Goal: Use online tool/utility: Utilize a website feature to perform a specific function

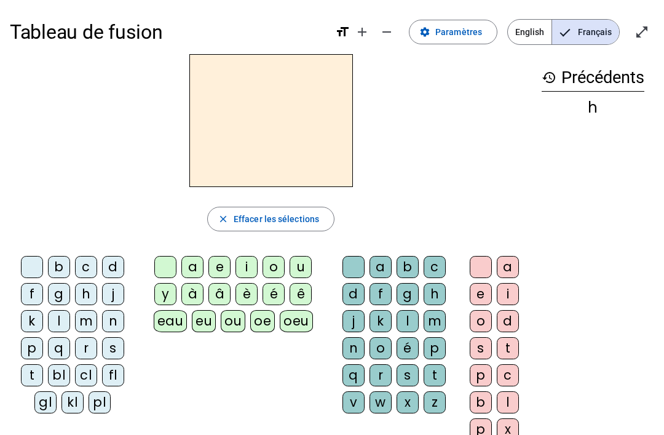
click at [412, 313] on div "l" at bounding box center [407, 321] width 22 height 22
click at [516, 311] on div "d" at bounding box center [508, 321] width 22 height 22
click at [286, 210] on span "button" at bounding box center [271, 219] width 126 height 30
click at [51, 404] on div "gl" at bounding box center [45, 402] width 22 height 22
click at [174, 320] on div "eau" at bounding box center [171, 321] width 34 height 22
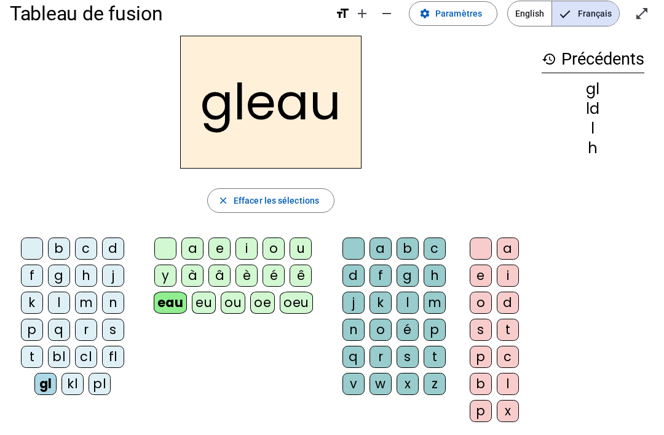
scroll to position [18, 0]
click at [443, 373] on div "z" at bounding box center [435, 383] width 22 height 22
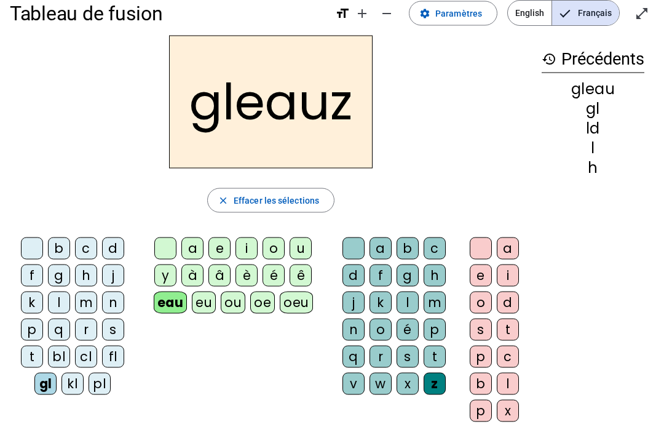
scroll to position [19, 0]
click at [513, 400] on div "x" at bounding box center [508, 410] width 22 height 22
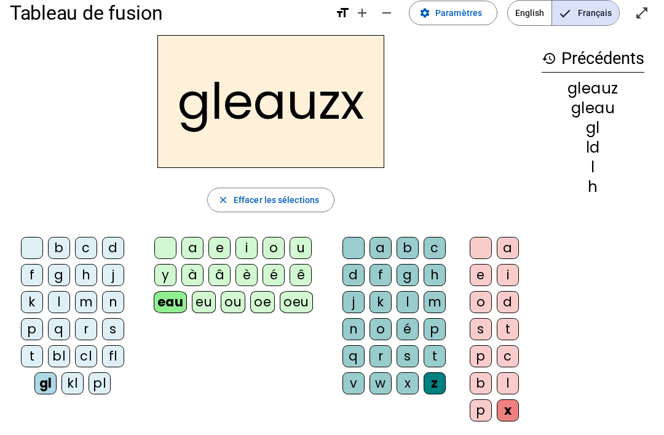
click at [296, 176] on div "gleauzx close Effacer les sélections b c d f g h j k l m n p q r s t bl cl fl g…" at bounding box center [271, 233] width 522 height 396
click at [289, 203] on span "Effacer les sélections" at bounding box center [276, 199] width 85 height 15
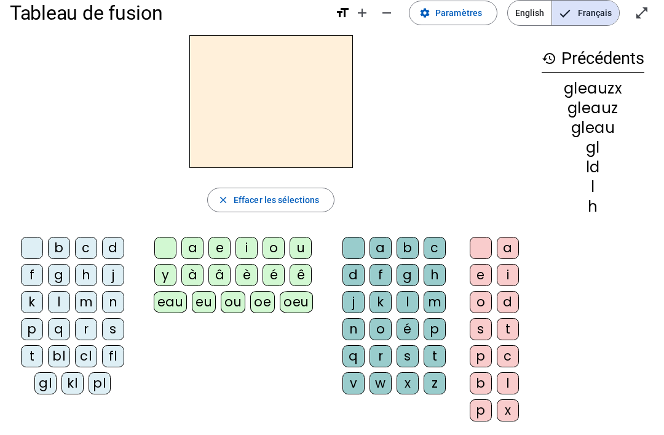
click at [74, 384] on div "kl" at bounding box center [72, 383] width 22 height 22
click at [284, 294] on div "oeu" at bounding box center [296, 302] width 33 height 22
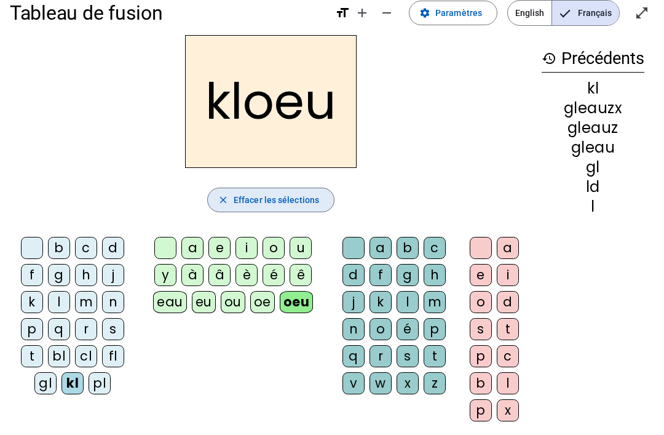
click at [236, 210] on span "button" at bounding box center [271, 200] width 126 height 30
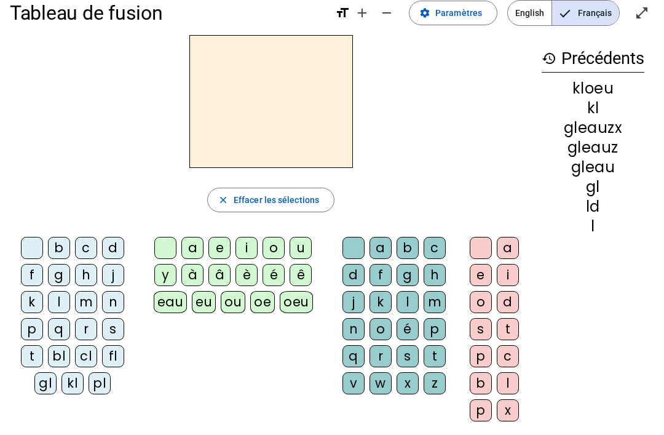
click at [435, 380] on div "z" at bounding box center [435, 383] width 22 height 22
click at [292, 312] on div "oeu" at bounding box center [296, 302] width 33 height 22
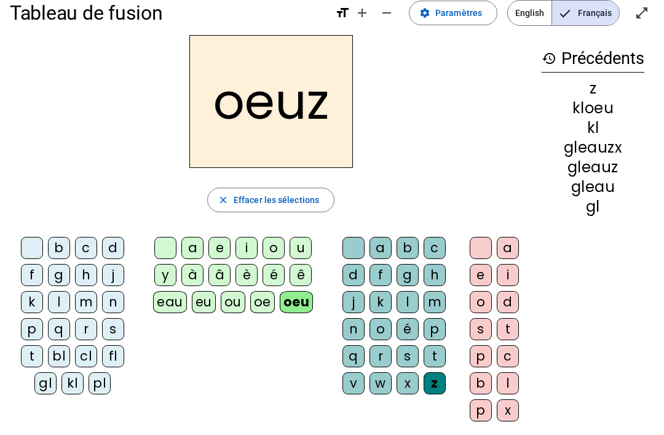
click at [481, 411] on div "p" at bounding box center [481, 410] width 22 height 22
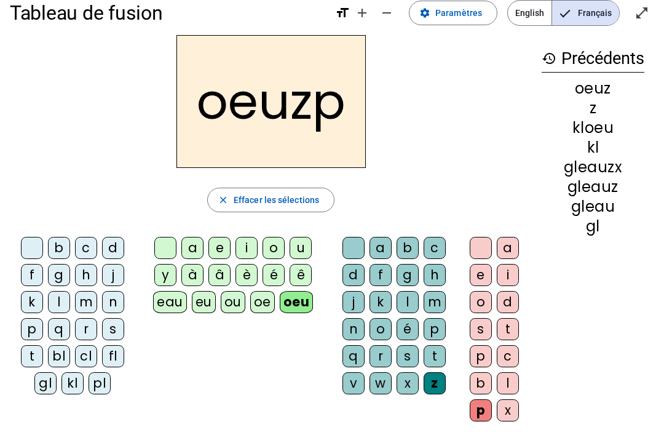
click at [489, 409] on div "p" at bounding box center [481, 410] width 22 height 22
click at [84, 366] on div "cl" at bounding box center [86, 356] width 22 height 22
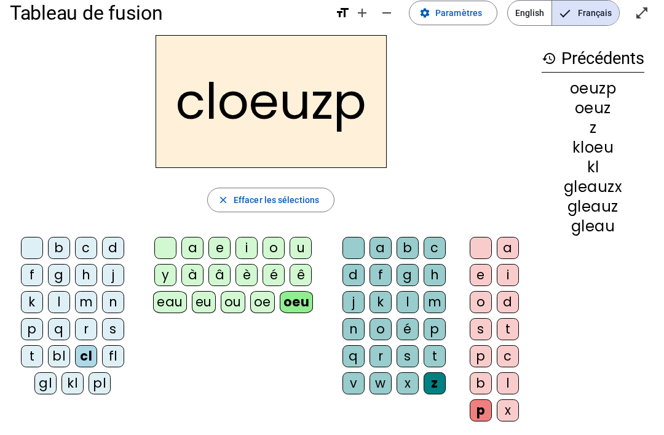
click at [94, 378] on div "pl" at bounding box center [100, 383] width 22 height 22
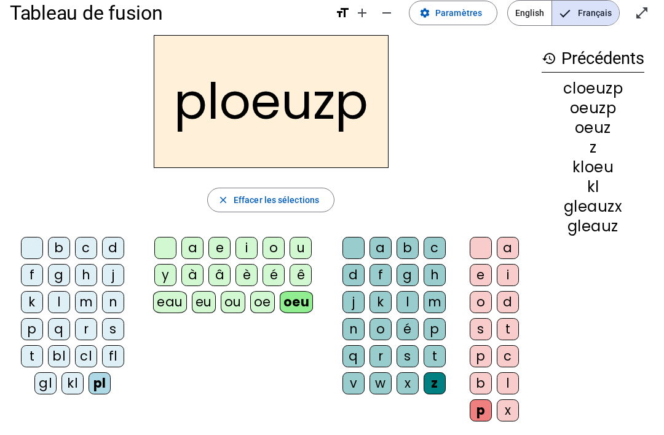
click at [281, 199] on span "Effacer les sélections" at bounding box center [276, 199] width 85 height 15
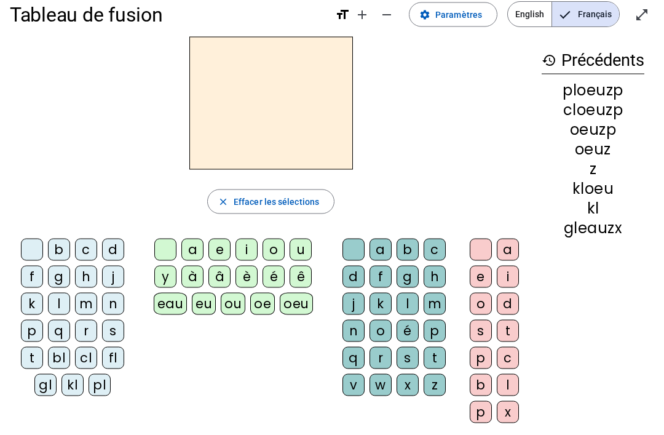
scroll to position [17, 0]
click at [390, 278] on div "f" at bounding box center [380, 277] width 22 height 22
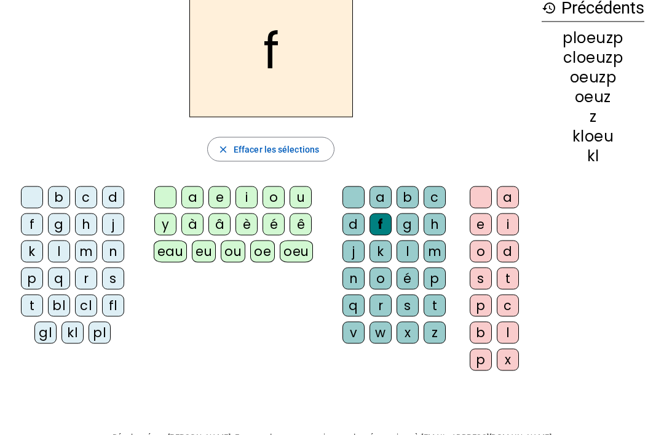
scroll to position [67, 0]
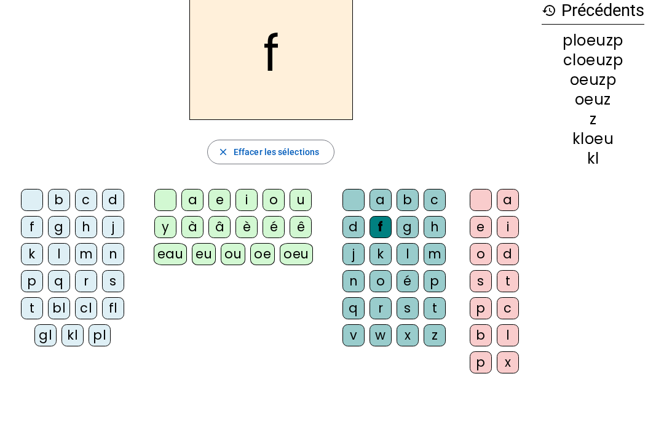
click at [31, 234] on div "f" at bounding box center [32, 227] width 22 height 22
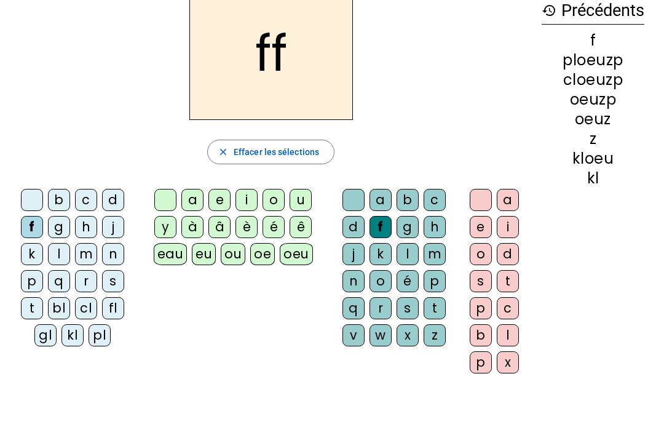
click at [237, 184] on div "a e i o u y à â è é ê eau eu ou oe oeu" at bounding box center [235, 229] width 191 height 91
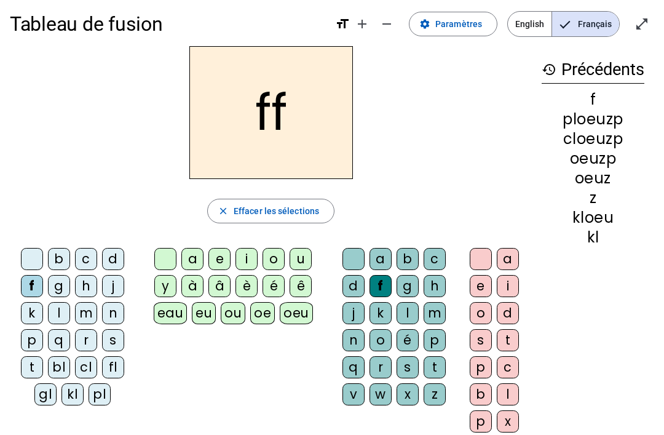
scroll to position [7, 0]
click at [390, 251] on div "a" at bounding box center [380, 259] width 22 height 22
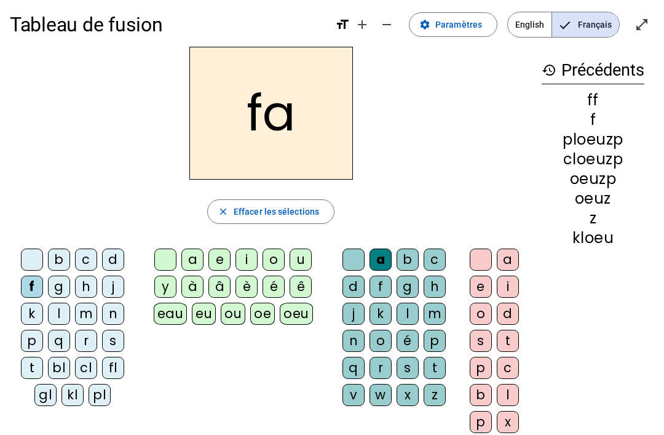
click at [305, 192] on div "fa close Effacer les sélections b c d f g h j k l m n p q r s t bl cl fl gl kl …" at bounding box center [271, 245] width 522 height 396
click at [199, 261] on div "a" at bounding box center [192, 259] width 22 height 22
click at [310, 203] on span "button" at bounding box center [271, 212] width 126 height 30
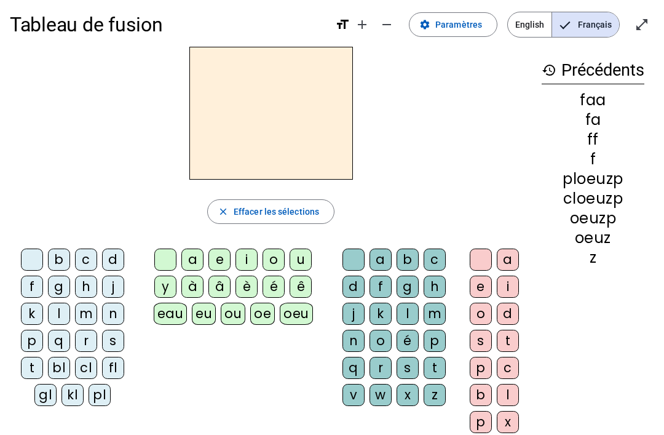
click at [194, 242] on div "close [PERSON_NAME] les sélections b c d f g h j k l m n p q r s t bl cl fl gl …" at bounding box center [271, 245] width 522 height 396
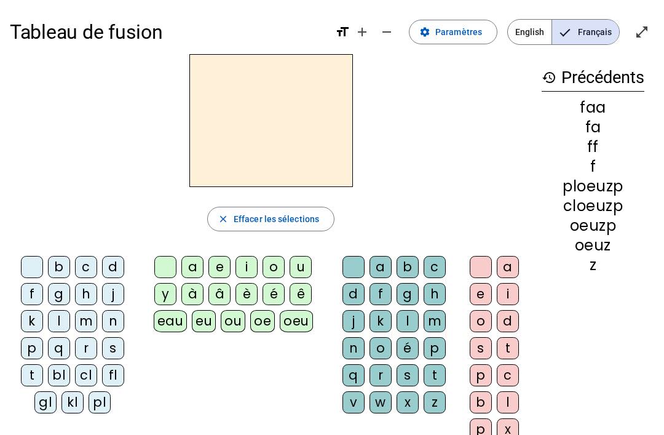
click at [202, 257] on letter-bubble "a" at bounding box center [194, 269] width 27 height 27
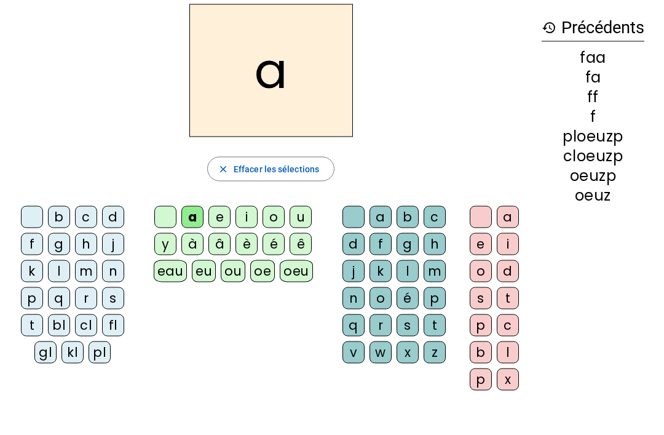
scroll to position [50, 0]
click at [386, 218] on div "a" at bounding box center [380, 216] width 22 height 22
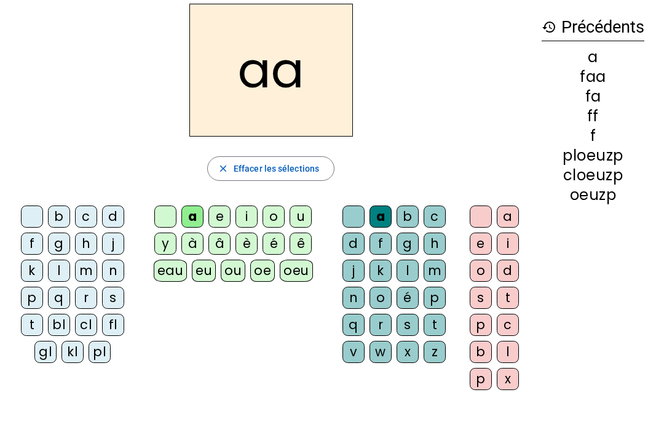
click at [538, 228] on div "history Précédents a faa fa ff f ploeuzp cloeuzp oeuzp" at bounding box center [593, 192] width 122 height 376
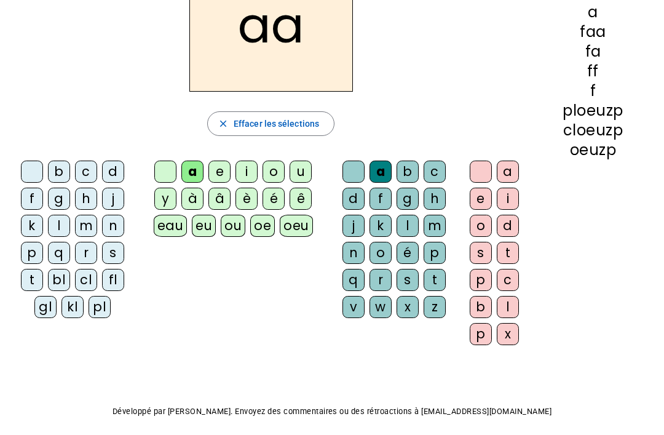
scroll to position [105, 0]
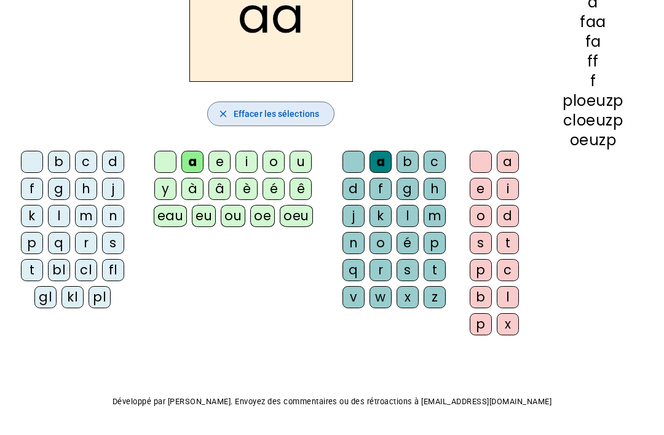
click at [288, 107] on span "Effacer les sélections" at bounding box center [276, 113] width 85 height 15
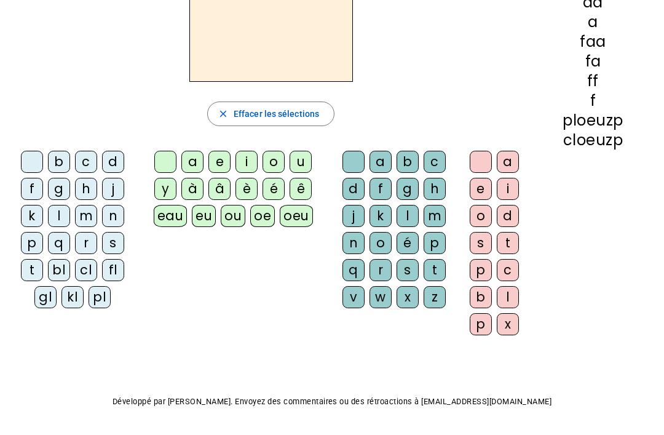
click at [514, 151] on div "a" at bounding box center [508, 162] width 22 height 22
click at [510, 157] on div "a" at bounding box center [508, 162] width 22 height 22
click at [289, 113] on span "Effacer les sélections" at bounding box center [276, 113] width 85 height 15
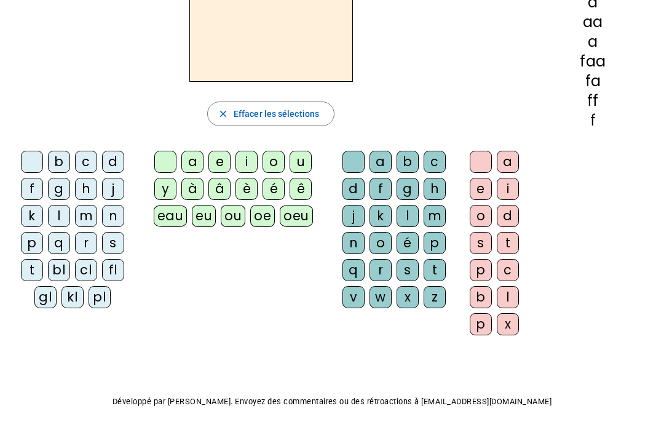
click at [412, 365] on div "Tableau de fusion format_size add remove settings Paramètres English Français o…" at bounding box center [332, 184] width 664 height 579
click at [101, 296] on div "pl" at bounding box center [100, 297] width 22 height 22
click at [44, 289] on div "gl" at bounding box center [45, 297] width 22 height 22
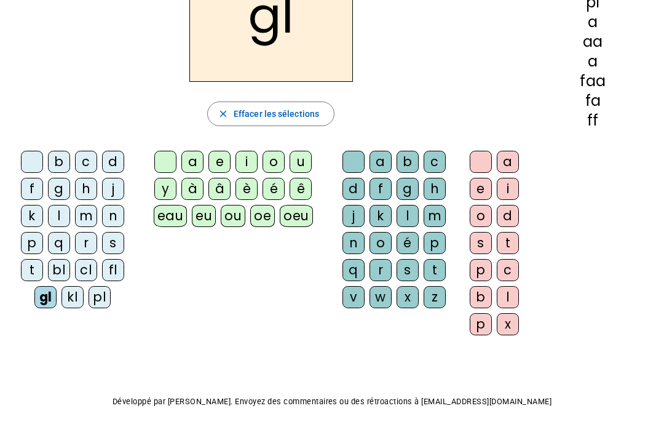
click at [77, 290] on div "kl" at bounding box center [72, 297] width 22 height 22
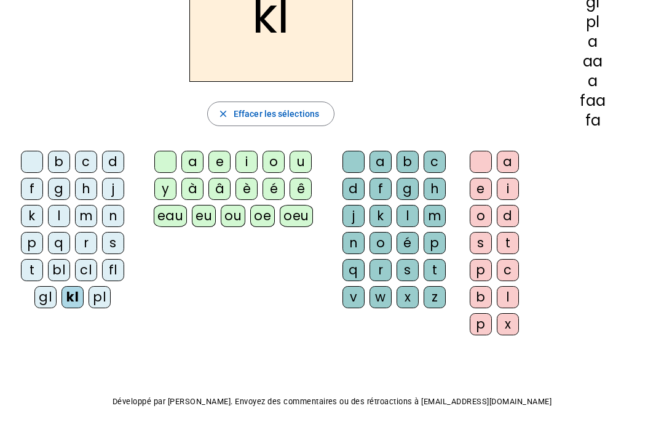
click at [41, 298] on div "gl" at bounding box center [45, 297] width 22 height 22
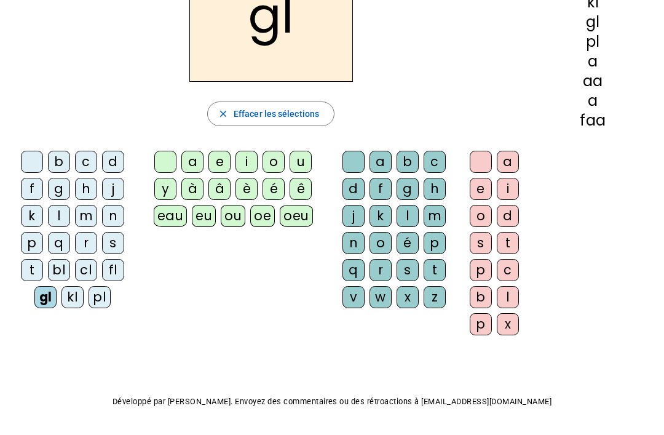
click at [36, 301] on div "gl" at bounding box center [45, 297] width 22 height 22
click at [101, 288] on div "pl" at bounding box center [100, 297] width 22 height 22
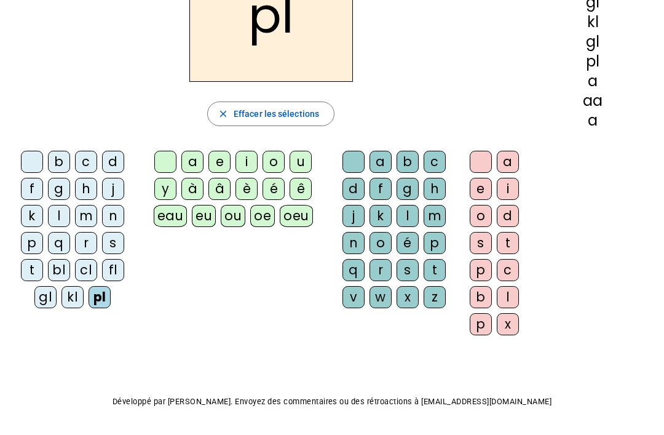
click at [303, 207] on div "oeu" at bounding box center [296, 216] width 33 height 22
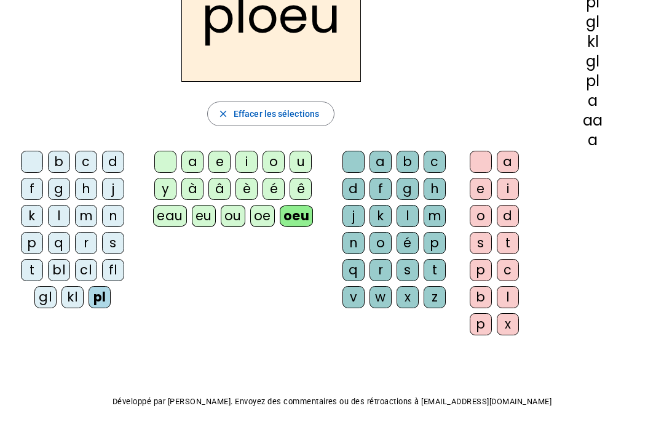
click at [56, 280] on div "bl" at bounding box center [59, 270] width 22 height 22
click at [68, 299] on div "kl" at bounding box center [72, 297] width 22 height 22
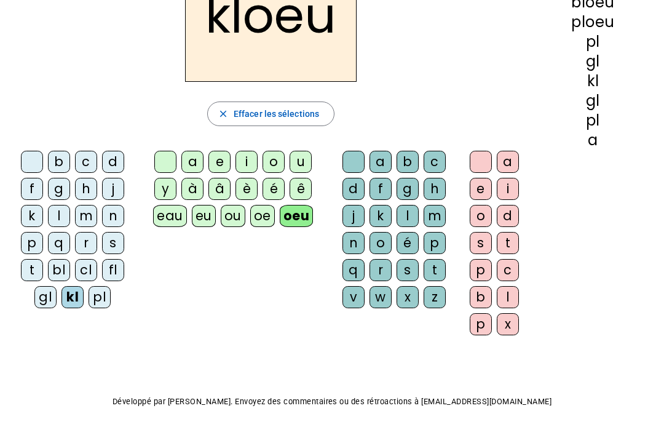
click at [393, 287] on letter-bubble "w" at bounding box center [382, 299] width 27 height 27
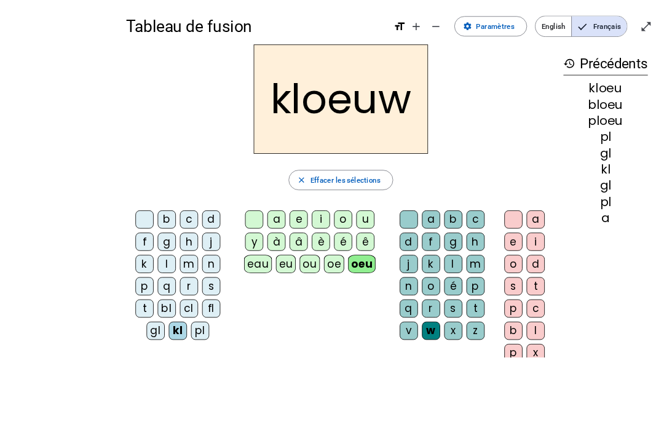
scroll to position [98, 0]
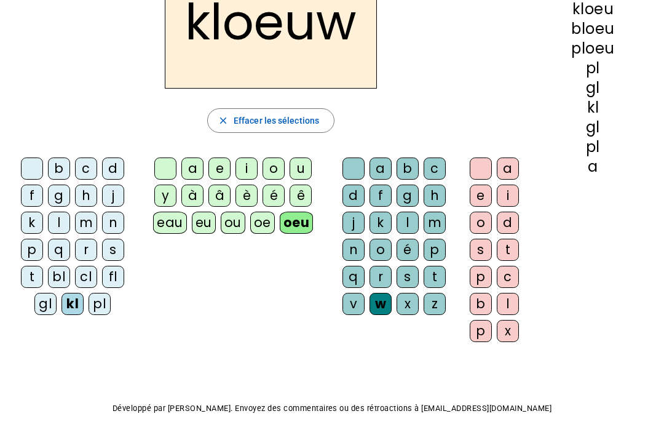
click at [508, 332] on div "x" at bounding box center [508, 331] width 22 height 22
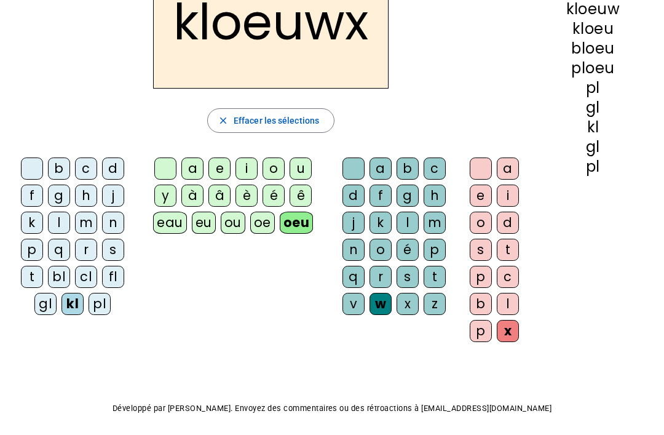
click at [258, 222] on div "oe" at bounding box center [262, 222] width 25 height 22
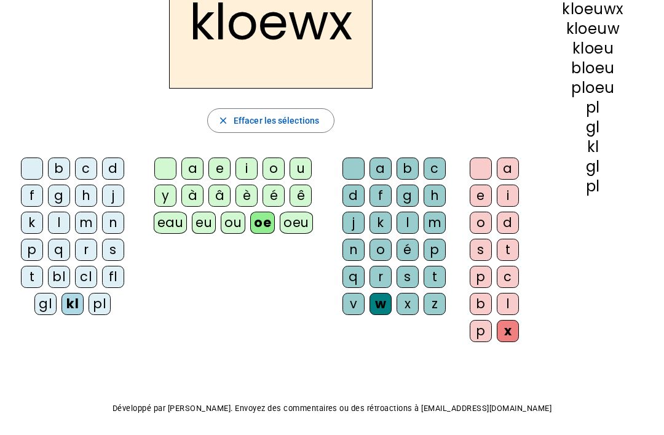
click at [280, 221] on div "oeu" at bounding box center [296, 222] width 33 height 22
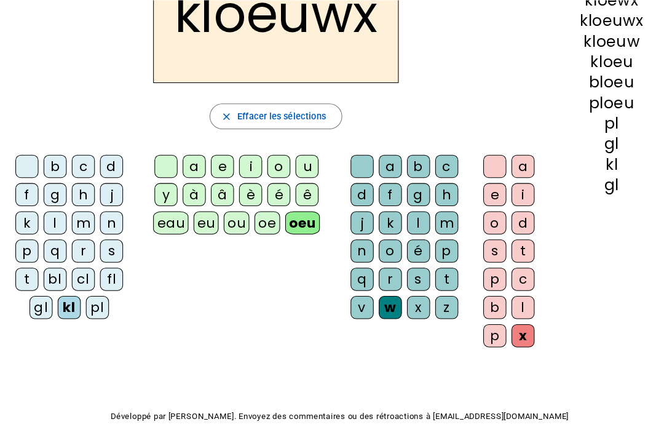
click at [209, 213] on div "eu" at bounding box center [204, 213] width 24 height 22
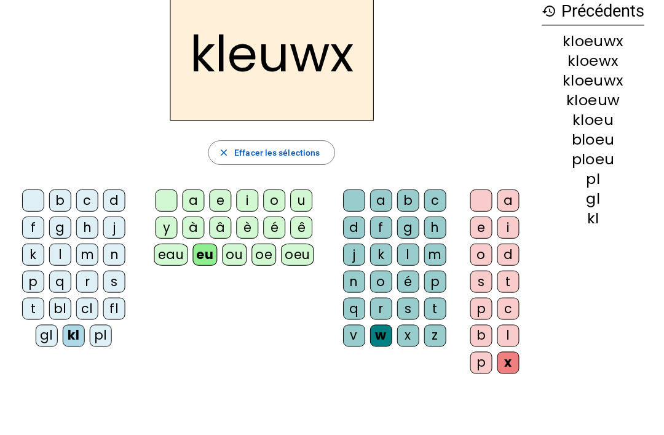
scroll to position [43, 0]
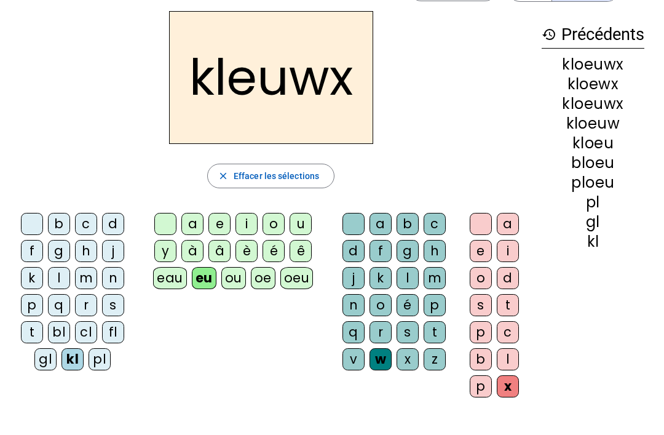
click at [168, 276] on div "eau" at bounding box center [170, 278] width 34 height 22
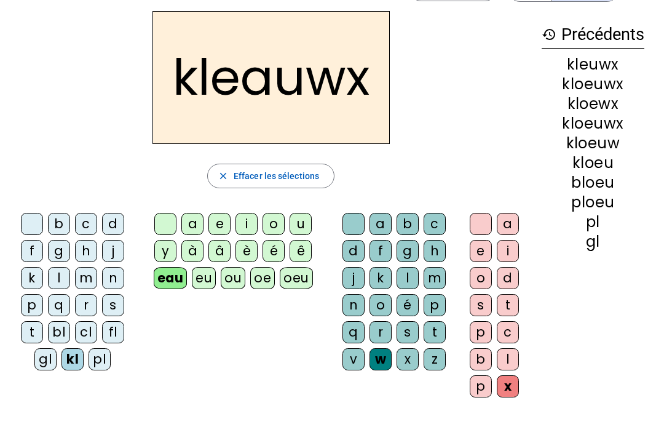
click at [174, 256] on div "y" at bounding box center [165, 251] width 22 height 22
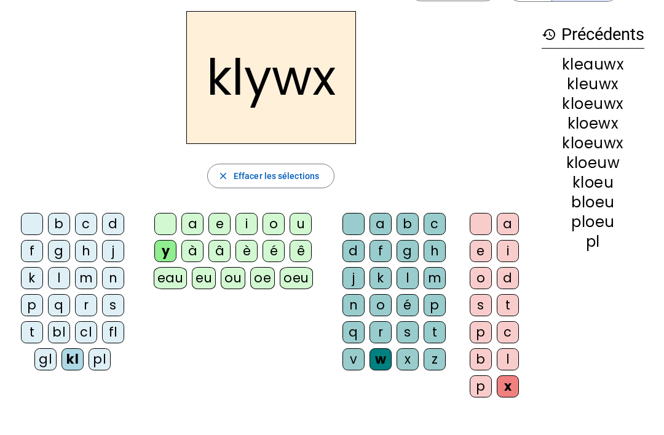
click at [224, 260] on div "â" at bounding box center [219, 251] width 22 height 22
click at [167, 260] on div "y" at bounding box center [165, 251] width 22 height 22
click at [174, 255] on div "y" at bounding box center [165, 251] width 22 height 22
click at [270, 269] on div "oe" at bounding box center [262, 278] width 25 height 22
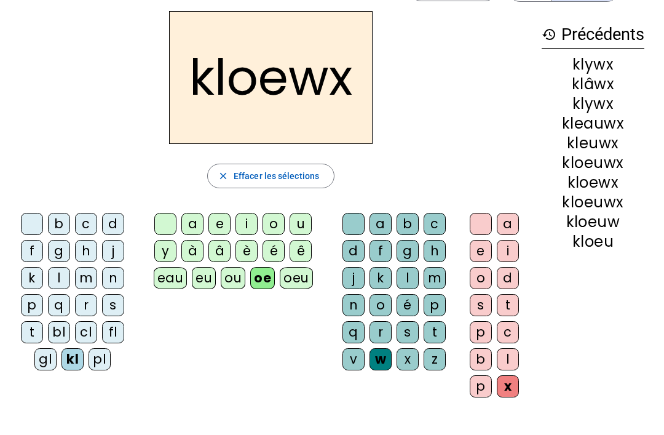
click at [313, 168] on span "Effacer les sélections" at bounding box center [276, 175] width 85 height 15
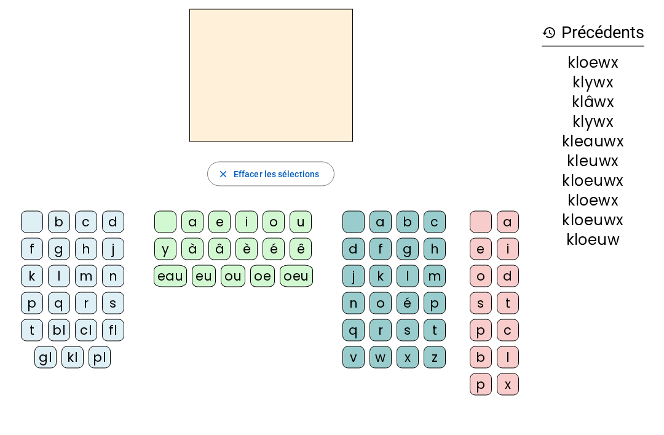
scroll to position [49, 0]
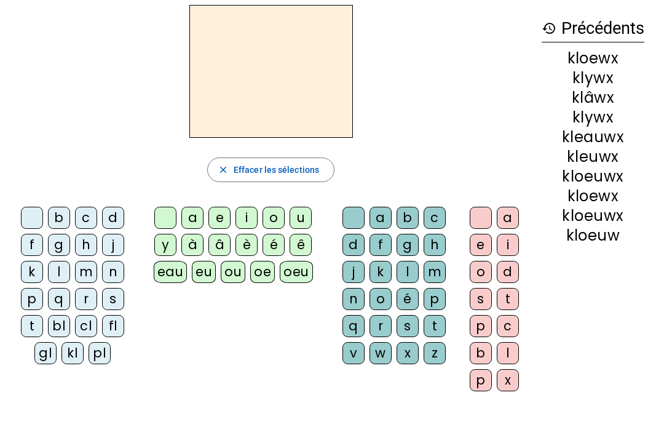
click at [47, 363] on div "gl" at bounding box center [45, 353] width 22 height 22
click at [66, 342] on div "kl" at bounding box center [72, 353] width 22 height 22
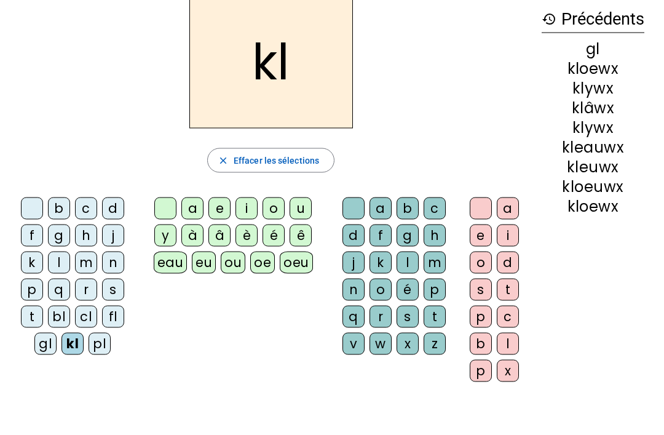
click at [36, 341] on div "gl" at bounding box center [45, 344] width 22 height 22
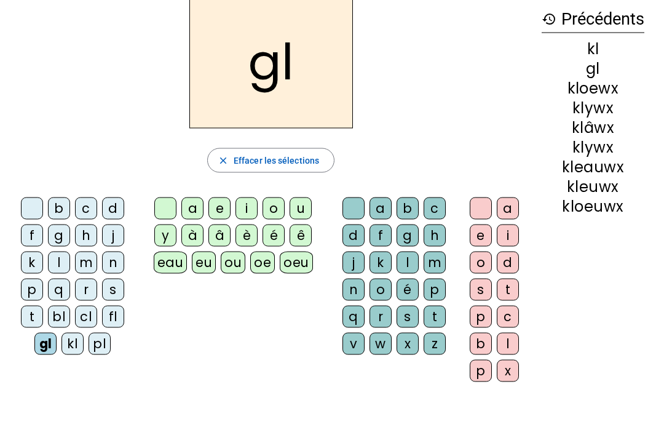
scroll to position [59, 0]
click at [221, 258] on div "ou" at bounding box center [233, 262] width 25 height 22
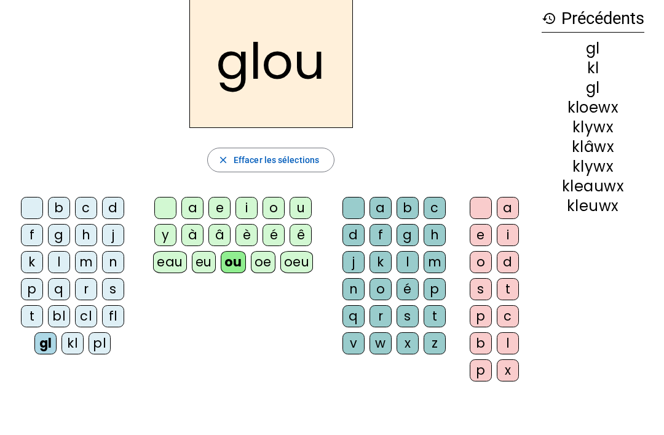
click at [294, 254] on div "oeu" at bounding box center [296, 262] width 33 height 22
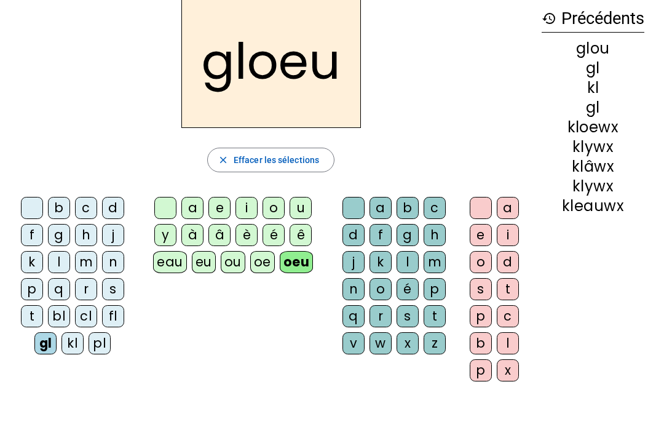
click at [372, 274] on letter-bubble "k" at bounding box center [382, 264] width 27 height 27
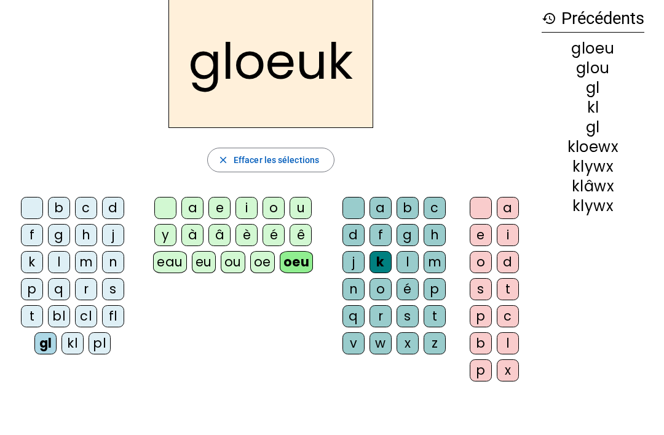
click at [483, 278] on div "s" at bounding box center [481, 289] width 22 height 22
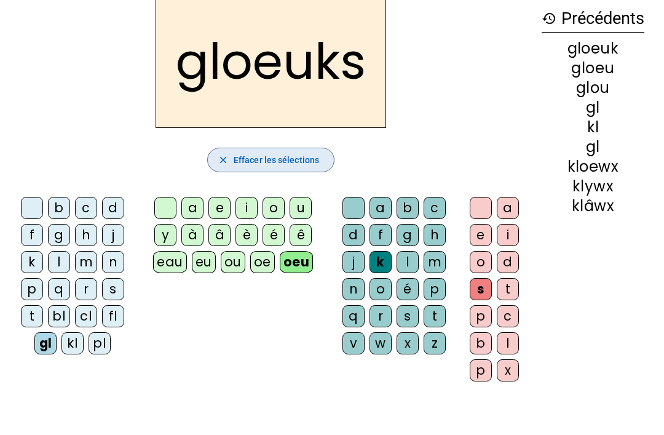
click at [294, 162] on span "Effacer les sélections" at bounding box center [276, 159] width 85 height 15
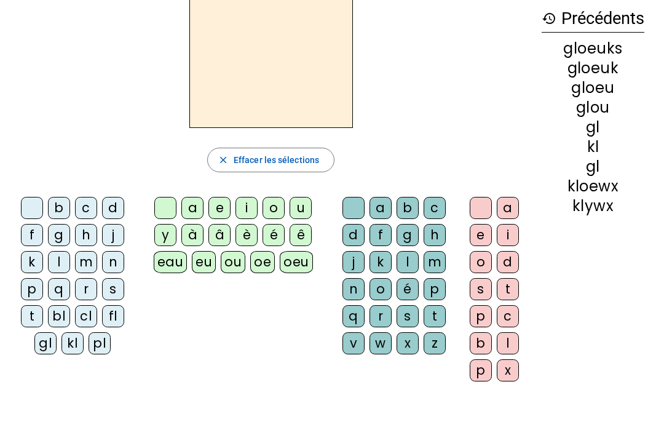
scroll to position [66, 0]
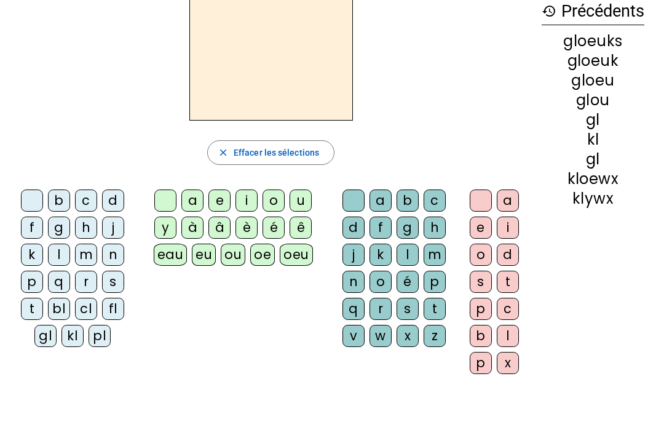
click at [369, 338] on div "w" at bounding box center [380, 336] width 22 height 22
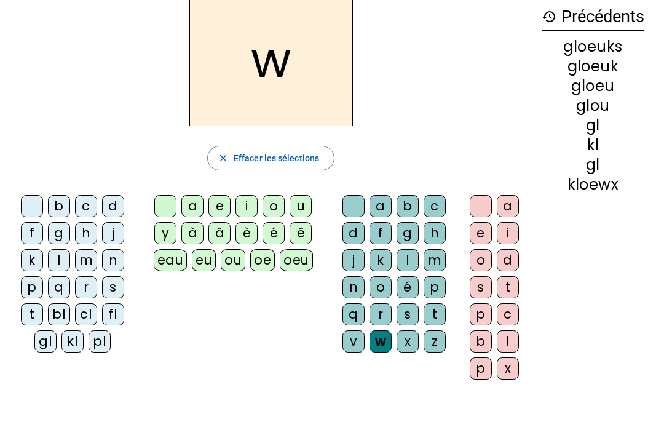
scroll to position [56, -2]
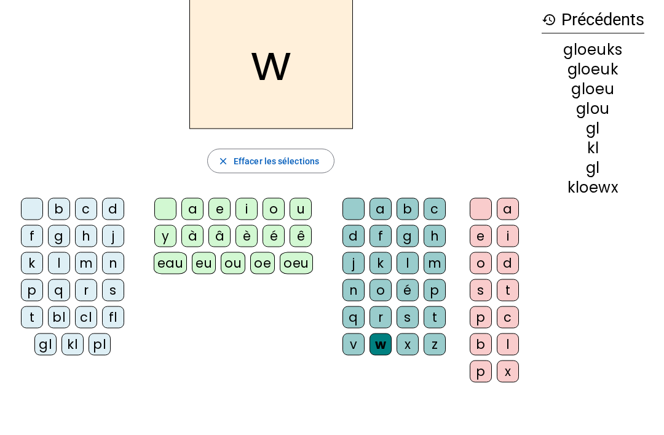
click at [369, 353] on letter-bubble "w" at bounding box center [382, 346] width 27 height 27
click at [404, 293] on div "é" at bounding box center [407, 290] width 22 height 22
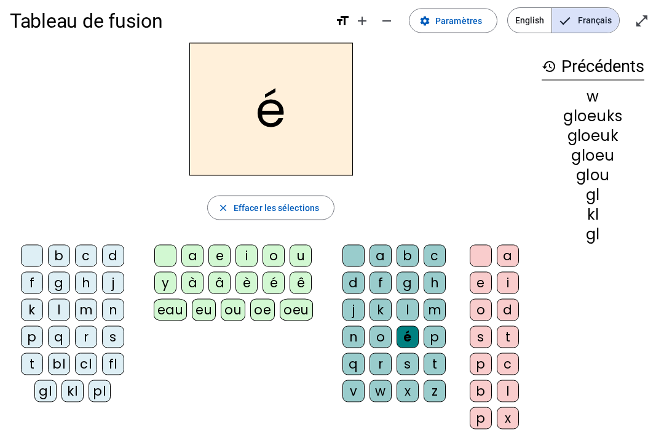
scroll to position [12, 0]
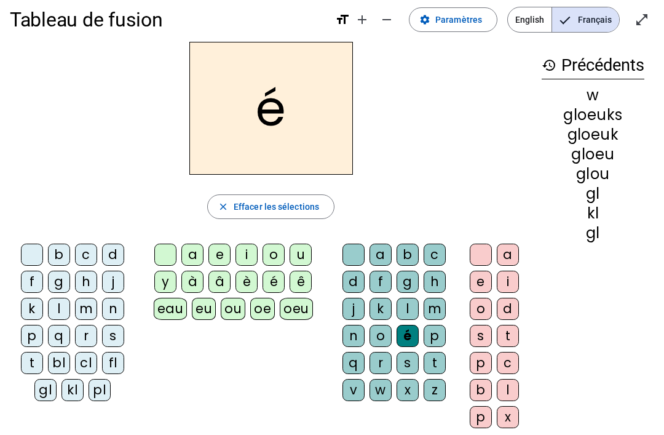
click at [314, 219] on span "button" at bounding box center [271, 207] width 126 height 30
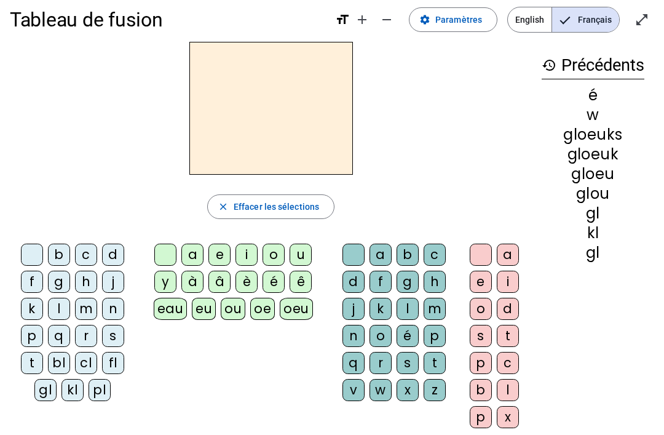
click at [72, 387] on div "kl" at bounding box center [72, 390] width 22 height 22
click at [319, 199] on span "button" at bounding box center [271, 207] width 126 height 30
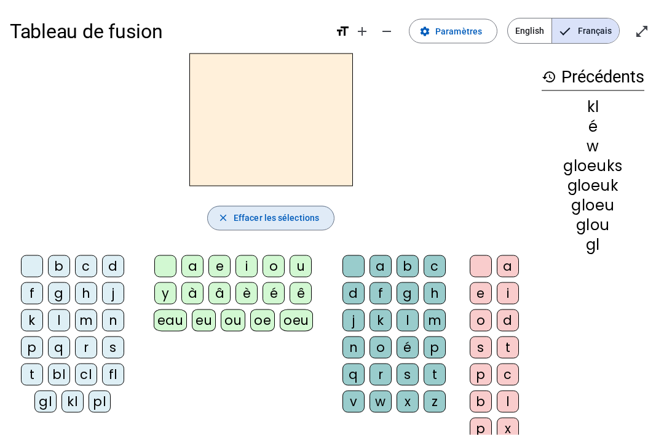
scroll to position [1, 0]
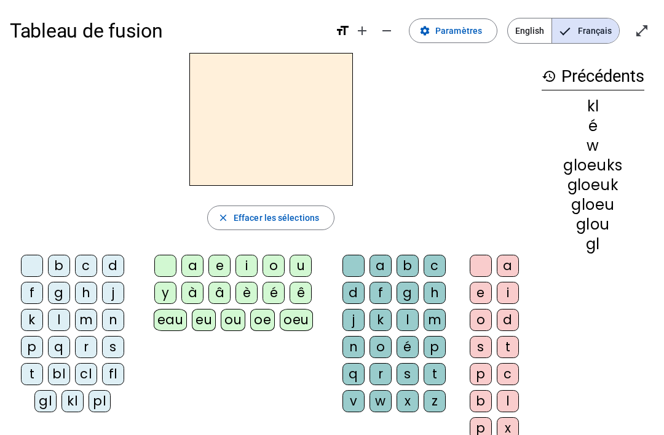
click at [68, 400] on div "kl" at bounding box center [72, 401] width 22 height 22
click at [165, 314] on div "eau" at bounding box center [171, 320] width 34 height 22
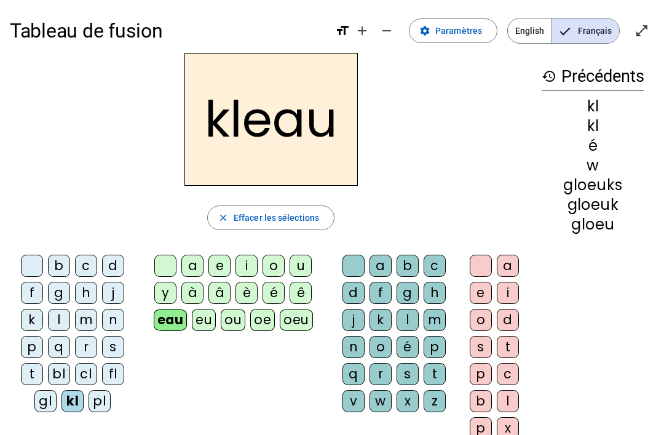
click at [344, 384] on div "q" at bounding box center [353, 374] width 22 height 22
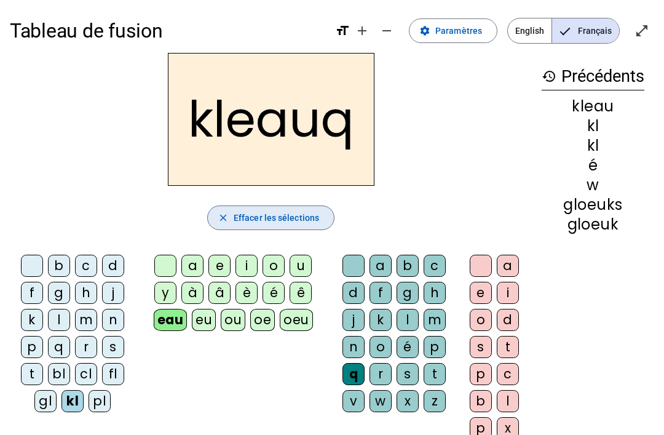
click at [289, 213] on span "Effacer les sélections" at bounding box center [276, 217] width 85 height 15
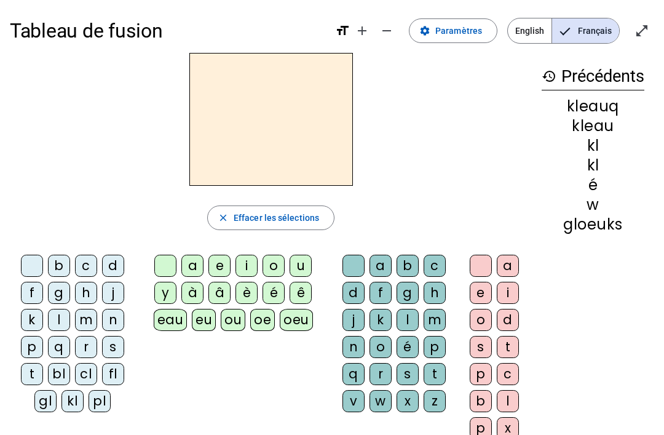
click at [191, 312] on letter-bubble "eau" at bounding box center [173, 322] width 39 height 27
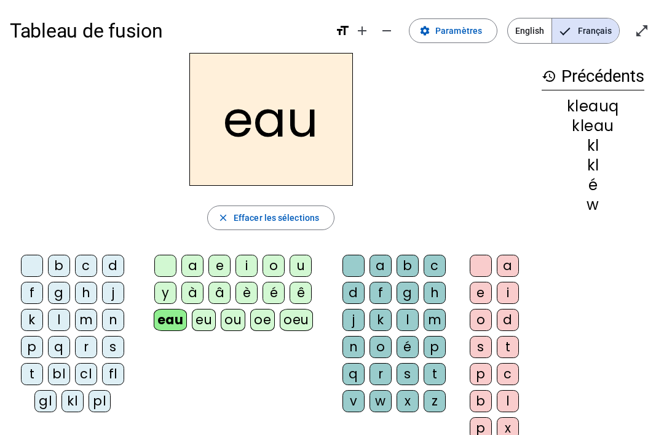
click at [96, 374] on div "cl" at bounding box center [86, 374] width 22 height 22
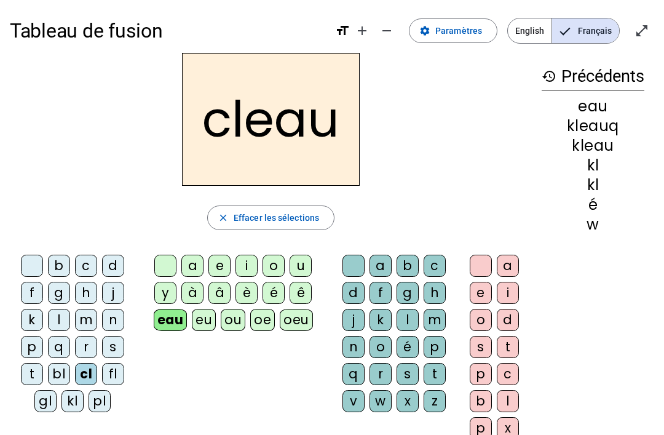
click at [382, 406] on div "w" at bounding box center [380, 401] width 22 height 22
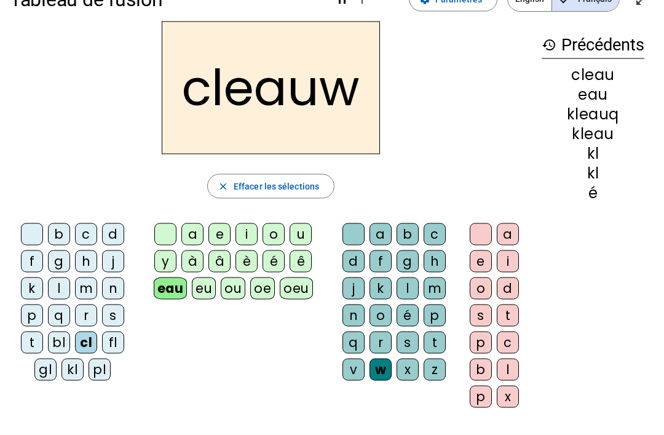
scroll to position [34, 0]
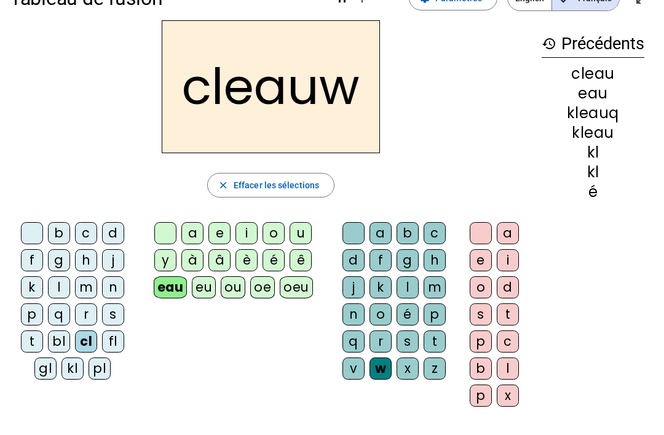
click at [508, 391] on div "x" at bounding box center [508, 395] width 22 height 22
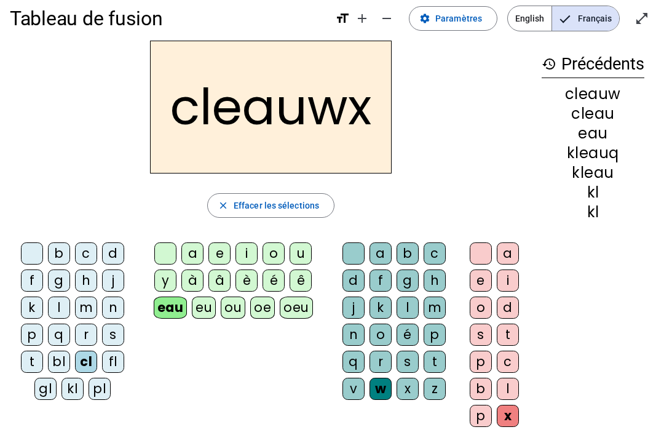
scroll to position [2, 0]
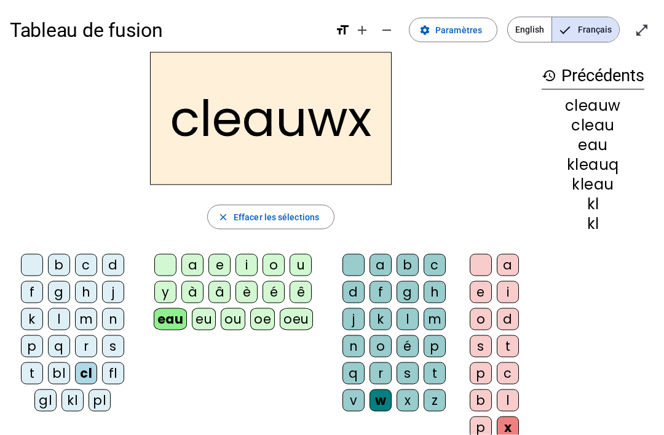
click at [271, 194] on div "cleauwx close Effacer les sélections b c d f g h j k l m n p q r s t bl cl fl g…" at bounding box center [271, 250] width 522 height 396
click at [274, 211] on span "Effacer les sélections" at bounding box center [276, 217] width 85 height 15
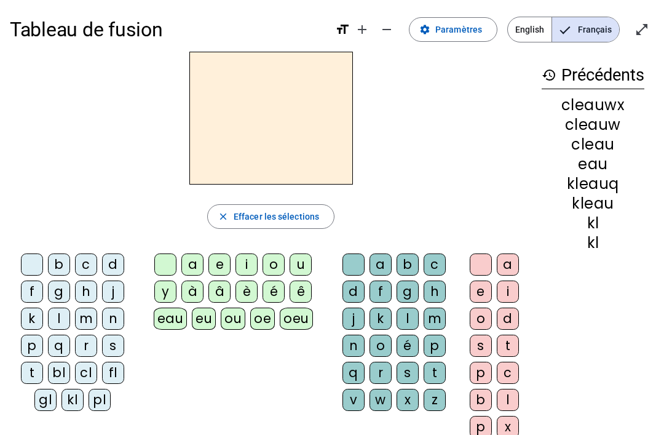
click at [91, 322] on div "m" at bounding box center [86, 318] width 22 height 22
click at [443, 291] on div "h" at bounding box center [435, 291] width 22 height 22
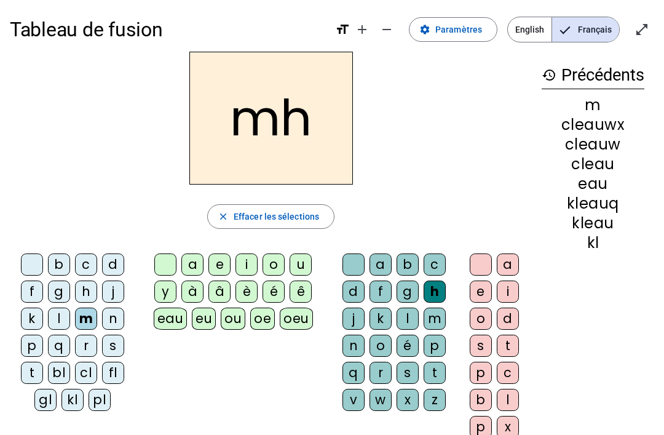
click at [429, 301] on div "h" at bounding box center [435, 291] width 22 height 22
click at [443, 325] on div "m" at bounding box center [435, 318] width 22 height 22
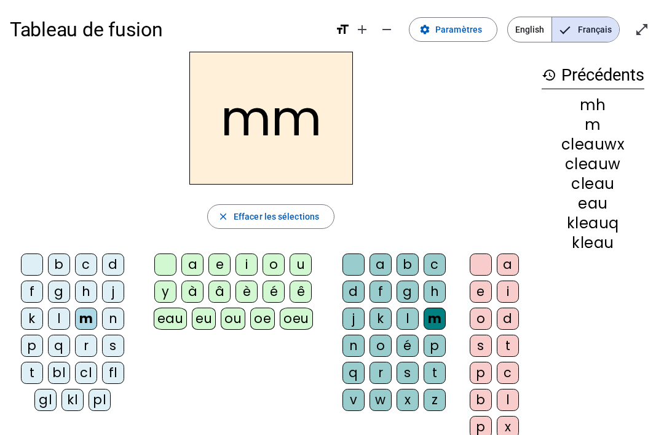
click at [444, 294] on div "h" at bounding box center [435, 291] width 22 height 22
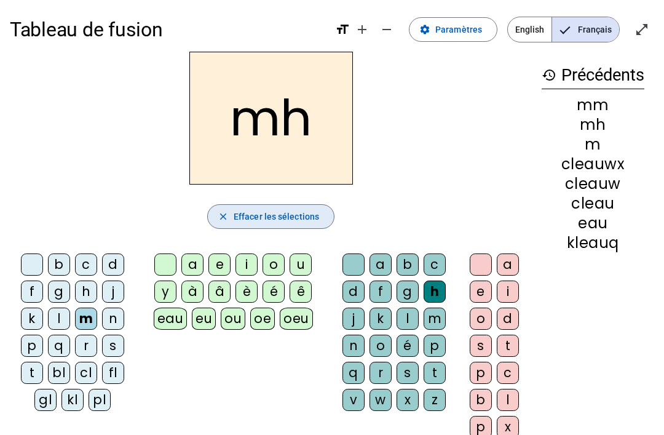
click at [288, 222] on span "Effacer les sélections" at bounding box center [276, 216] width 85 height 15
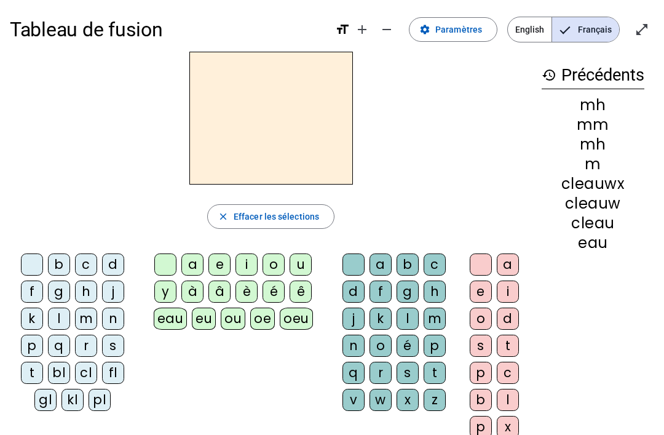
click at [448, 309] on letter-bubble "m" at bounding box center [437, 320] width 27 height 27
click at [97, 318] on div "m" at bounding box center [86, 318] width 22 height 22
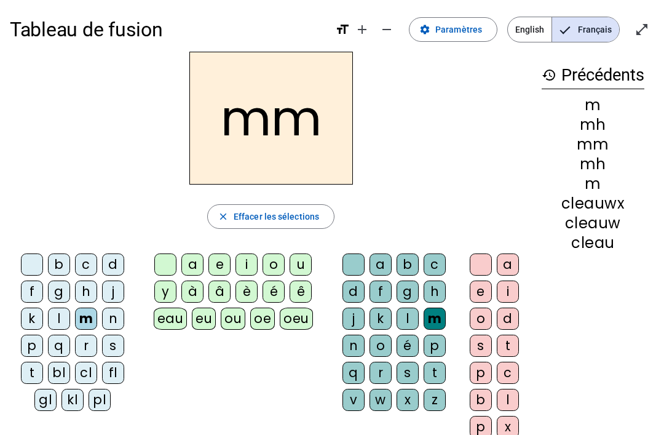
click at [342, 257] on div at bounding box center [353, 264] width 22 height 22
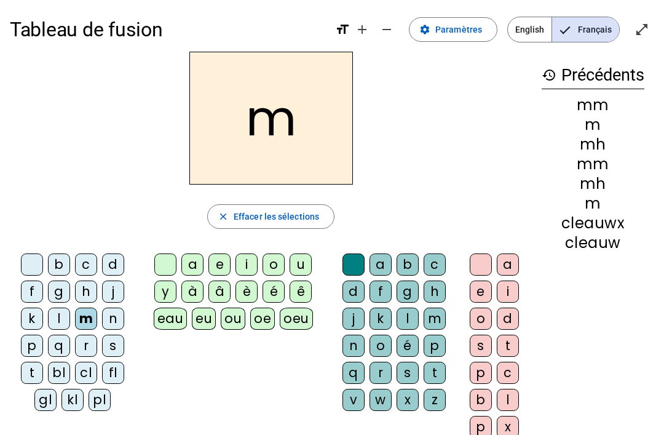
click at [388, 251] on div "a b c d f g h j k l m n o é p q r s t v w x z" at bounding box center [396, 334] width 130 height 172
click at [393, 249] on div "a b c d f g h j k l m n o é p q r s t v w x z" at bounding box center [396, 334] width 130 height 172
click at [388, 251] on div "a b c d f g h j k l m n o é p q r s t v w x z" at bounding box center [396, 334] width 130 height 172
click at [388, 260] on div "a" at bounding box center [380, 264] width 22 height 22
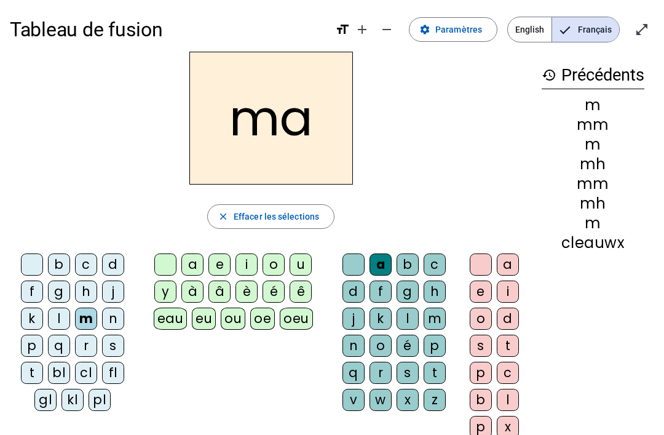
click at [39, 250] on div "b c d f g h j k l m n p q r s t bl cl fl gl kl pl" at bounding box center [75, 334] width 130 height 172
click at [39, 262] on div at bounding box center [32, 264] width 22 height 22
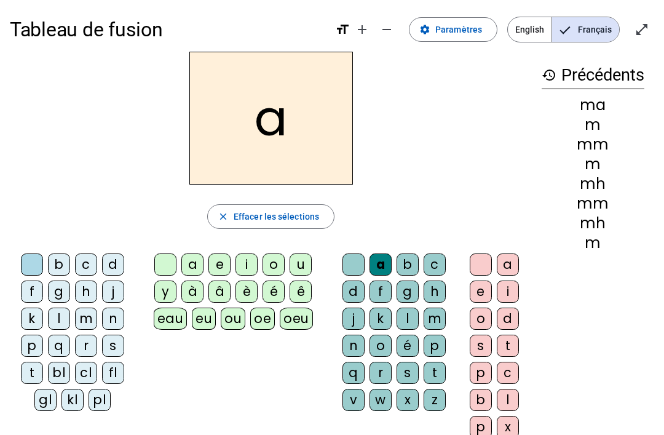
click at [92, 320] on div "m" at bounding box center [86, 318] width 22 height 22
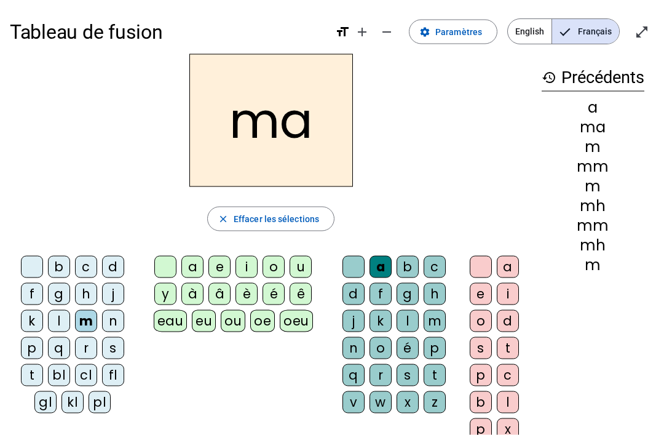
scroll to position [0, 0]
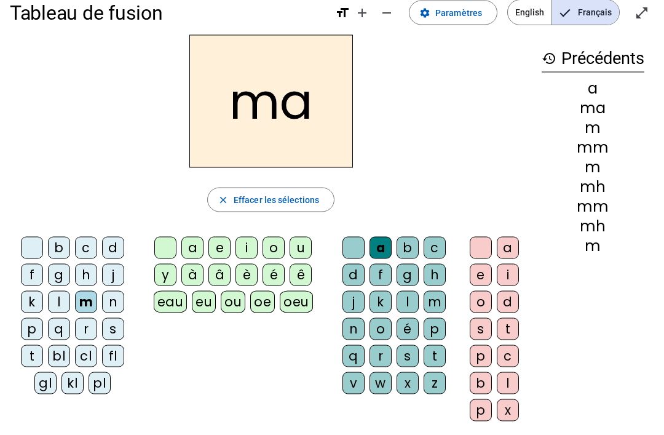
click at [41, 363] on div "t" at bounding box center [32, 356] width 22 height 22
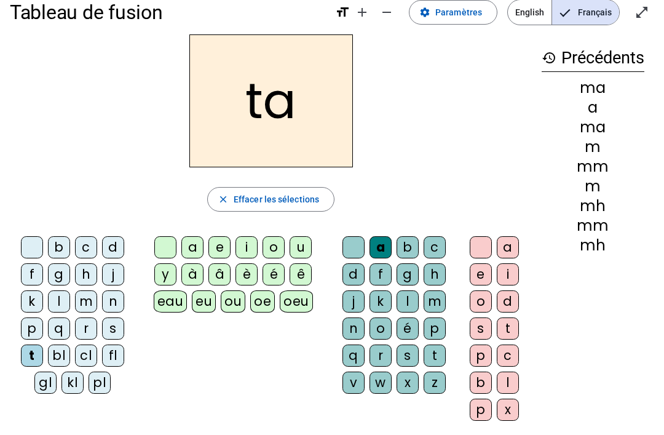
click at [66, 294] on div "l" at bounding box center [59, 301] width 22 height 22
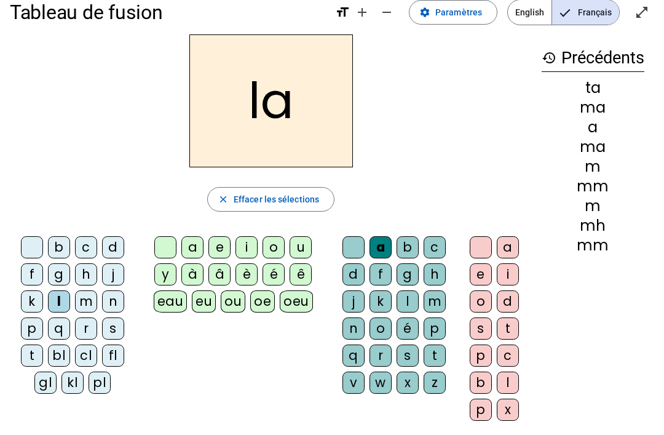
click at [48, 351] on div "bl" at bounding box center [59, 355] width 22 height 22
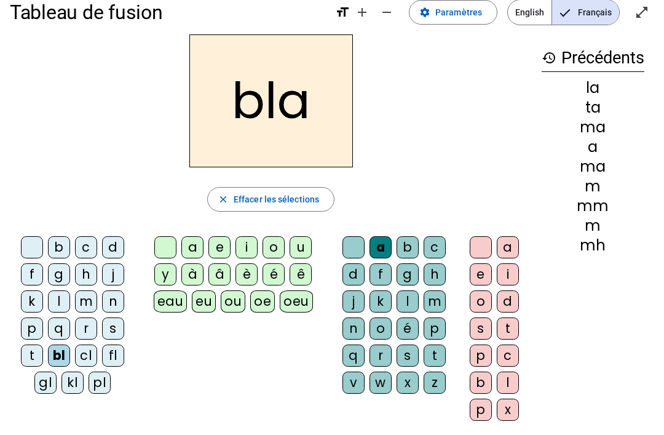
click at [26, 352] on div "t" at bounding box center [32, 355] width 22 height 22
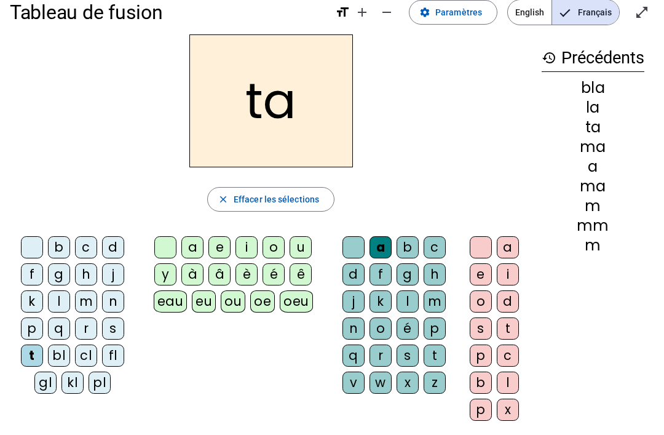
click at [68, 310] on div "l" at bounding box center [59, 301] width 22 height 22
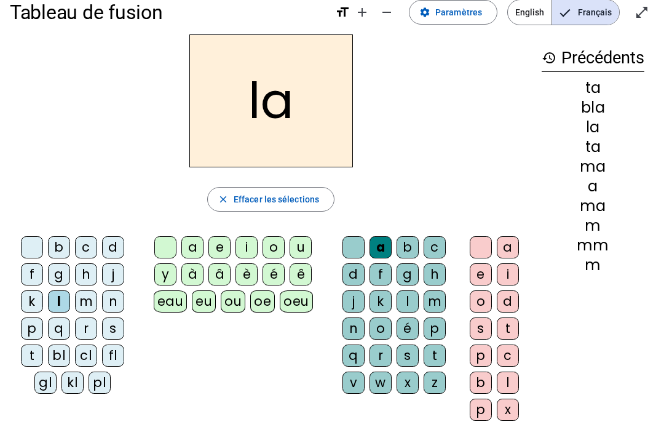
click at [202, 244] on div "a" at bounding box center [192, 247] width 22 height 22
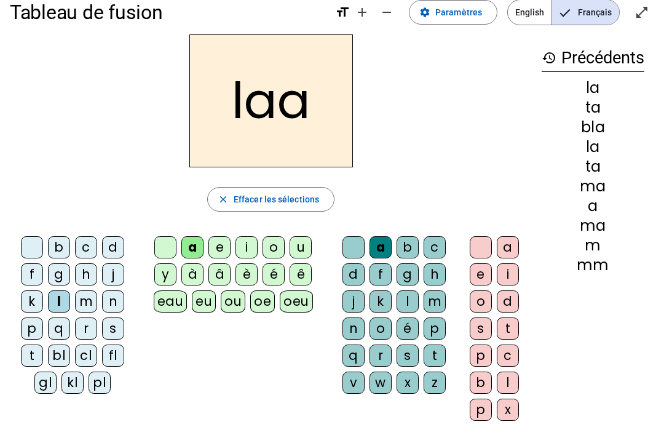
click at [409, 338] on div "é" at bounding box center [407, 328] width 22 height 22
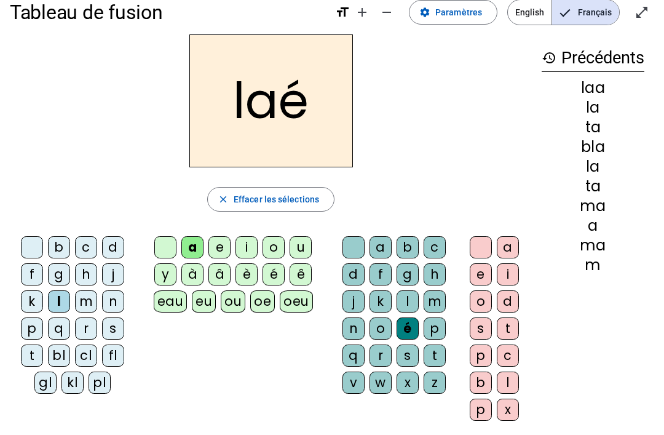
click at [414, 339] on div "é" at bounding box center [407, 328] width 22 height 22
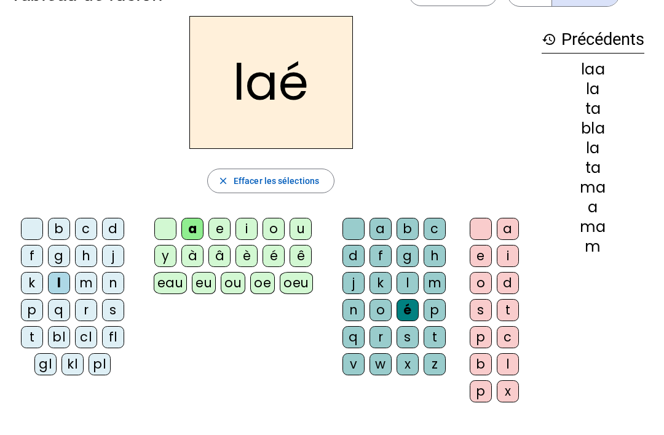
click at [414, 304] on div "é" at bounding box center [407, 310] width 22 height 22
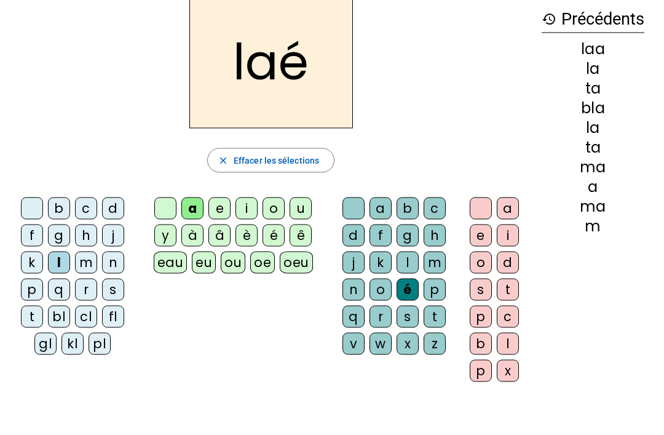
click at [417, 309] on div "s" at bounding box center [407, 316] width 22 height 22
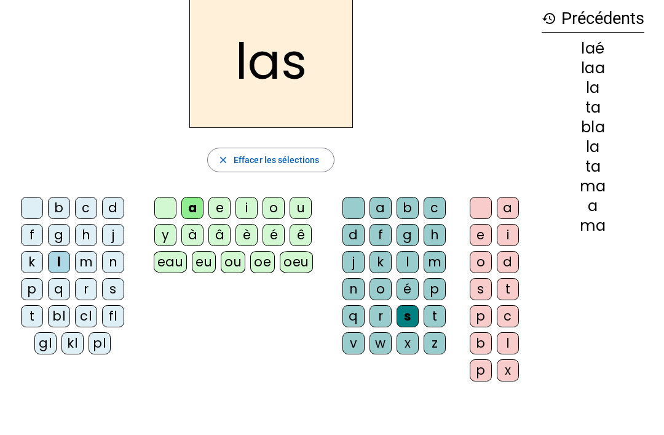
click at [415, 312] on div "s" at bounding box center [407, 316] width 22 height 22
click at [39, 282] on div "p" at bounding box center [32, 289] width 22 height 22
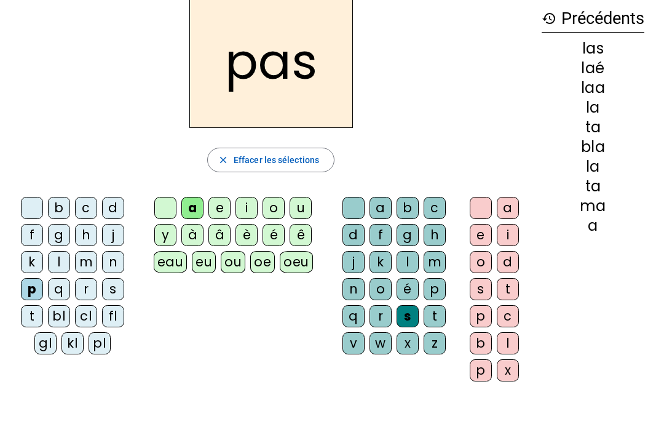
click at [36, 281] on div "p" at bounding box center [32, 289] width 22 height 22
click at [36, 317] on div "t" at bounding box center [32, 316] width 22 height 22
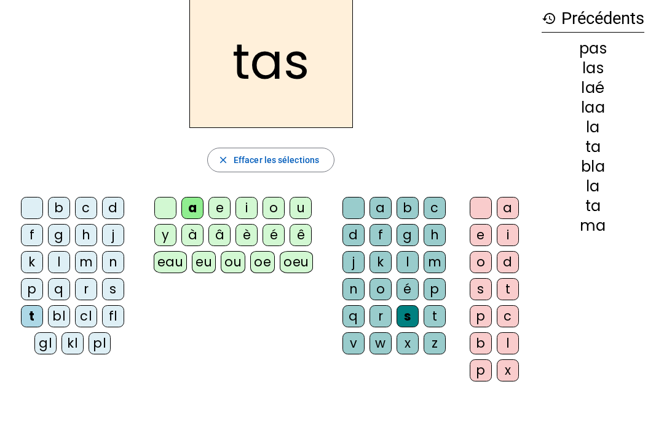
click at [68, 283] on div "q" at bounding box center [59, 289] width 22 height 22
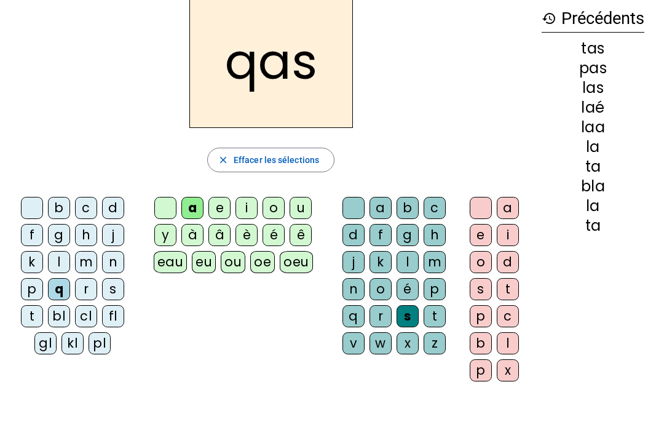
click at [41, 317] on div "t" at bounding box center [32, 316] width 22 height 22
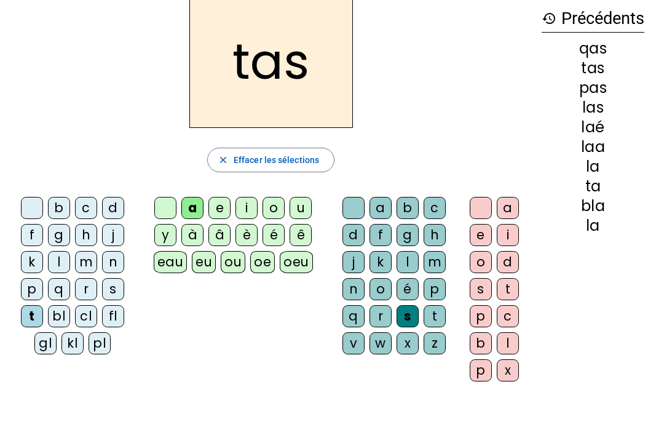
click at [365, 197] on letter-bubble at bounding box center [355, 210] width 27 height 27
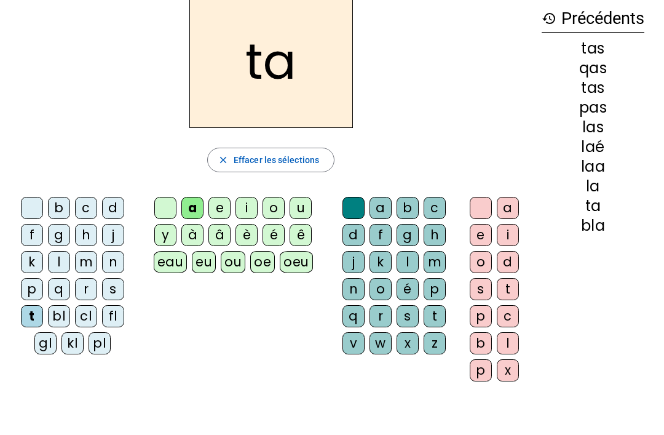
click at [67, 265] on div "l" at bounding box center [59, 262] width 22 height 22
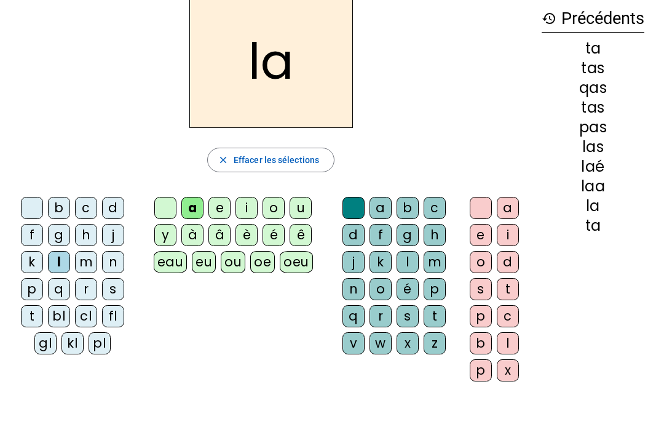
click at [119, 54] on div "la" at bounding box center [271, 61] width 522 height 133
click at [115, 282] on div "s" at bounding box center [113, 289] width 22 height 22
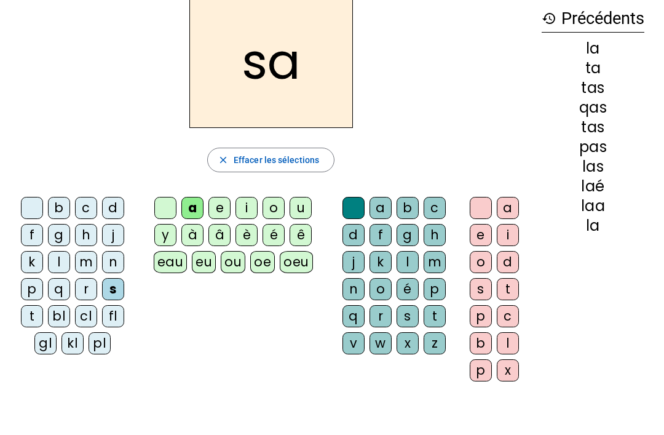
click at [416, 253] on div "l" at bounding box center [407, 262] width 22 height 22
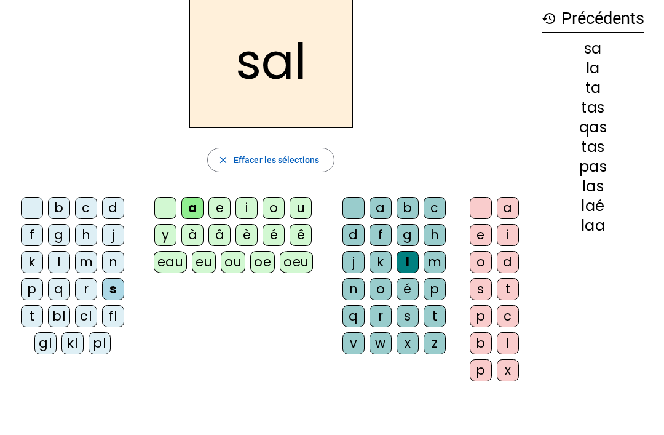
click at [361, 422] on div "Tableau de fusion format_size add remove settings Paramètres English Français o…" at bounding box center [332, 230] width 664 height 579
click at [508, 200] on div "a" at bounding box center [508, 208] width 22 height 22
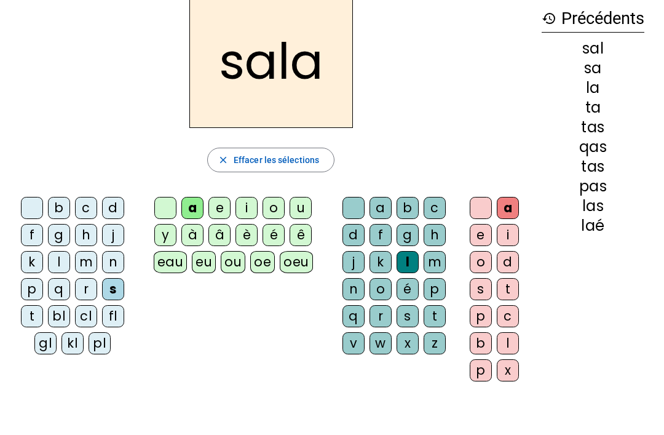
click at [87, 263] on div "m" at bounding box center [86, 262] width 22 height 22
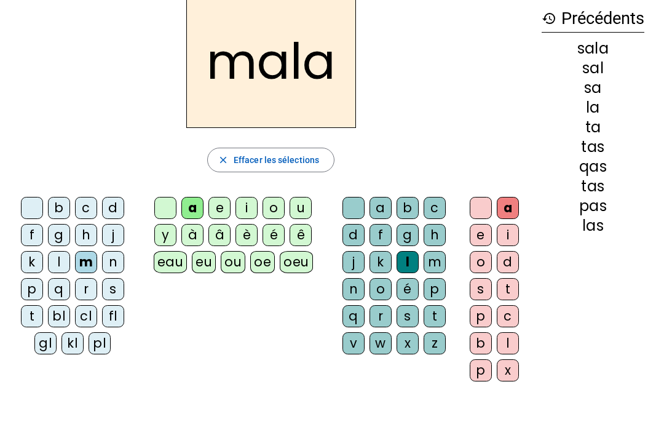
click at [486, 202] on div at bounding box center [481, 208] width 22 height 22
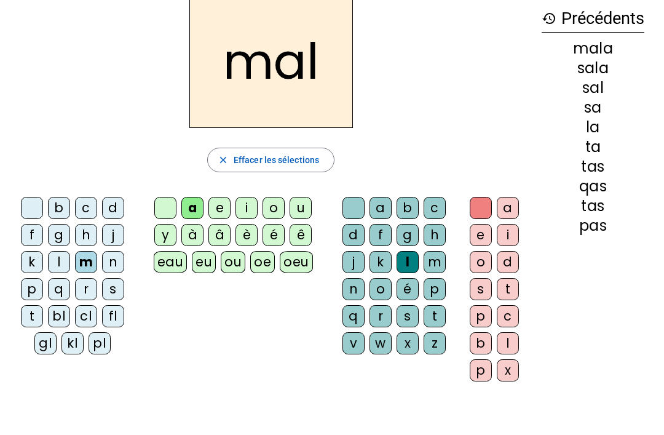
click at [498, 203] on div "a" at bounding box center [508, 208] width 22 height 22
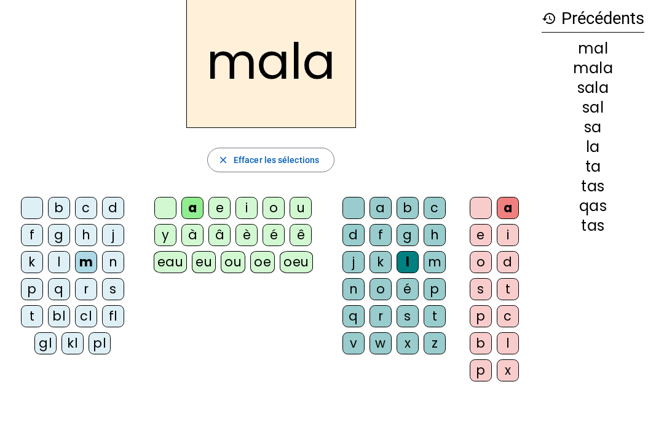
click at [487, 207] on div at bounding box center [481, 208] width 22 height 22
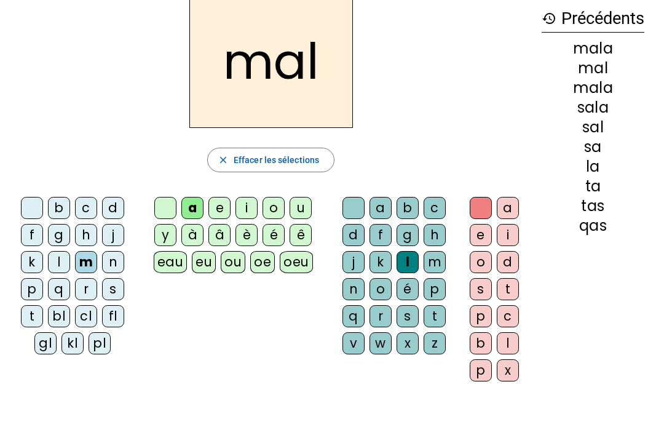
click at [115, 210] on div "d" at bounding box center [113, 208] width 22 height 22
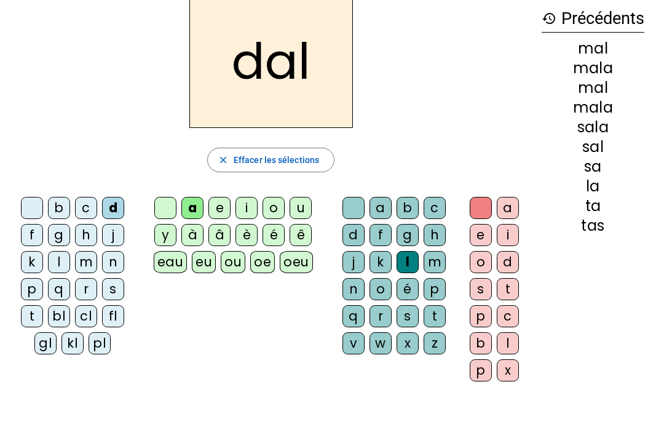
click at [87, 258] on div "m" at bounding box center [86, 262] width 22 height 22
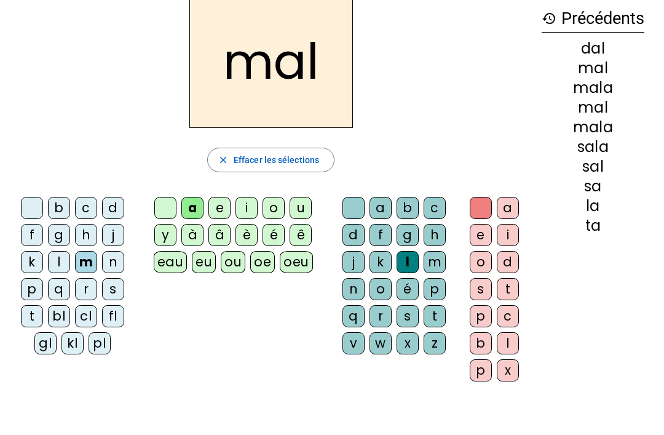
click at [61, 216] on div "b" at bounding box center [59, 208] width 22 height 22
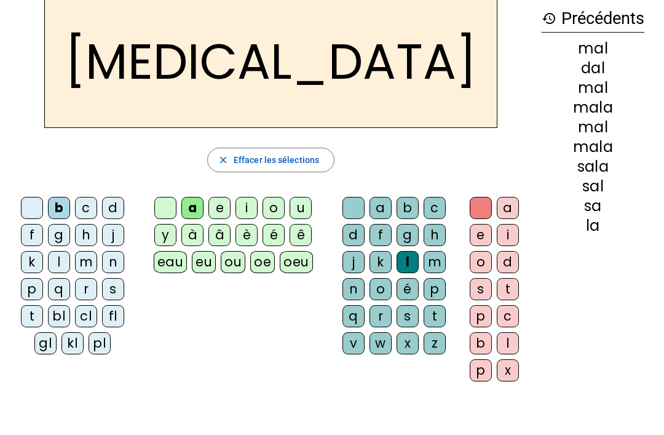
click at [77, 254] on div "m" at bounding box center [86, 262] width 22 height 22
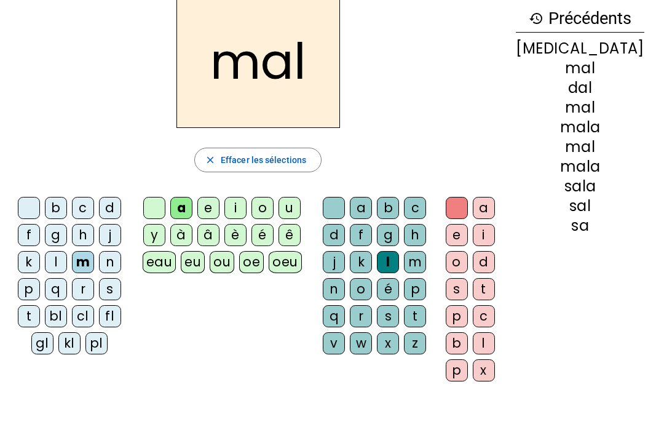
click at [55, 210] on div "b" at bounding box center [56, 208] width 22 height 22
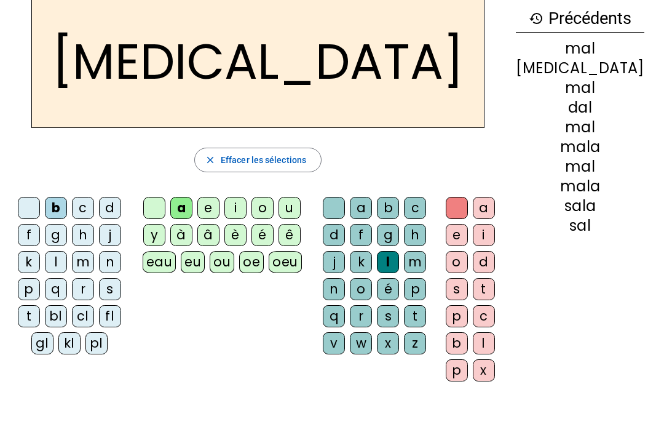
click at [399, 315] on div "s" at bounding box center [388, 316] width 22 height 22
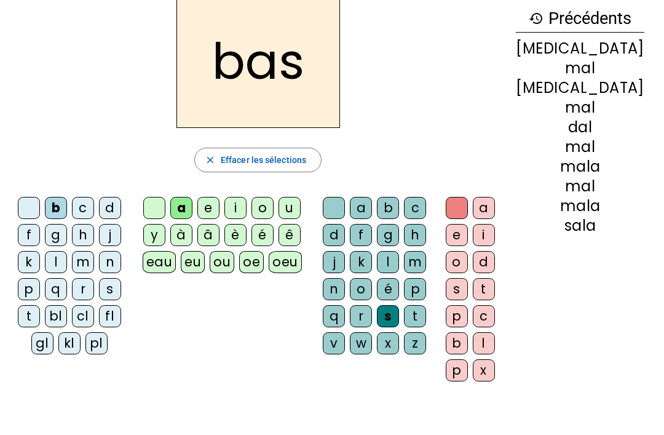
click at [34, 286] on div "p" at bounding box center [29, 289] width 22 height 22
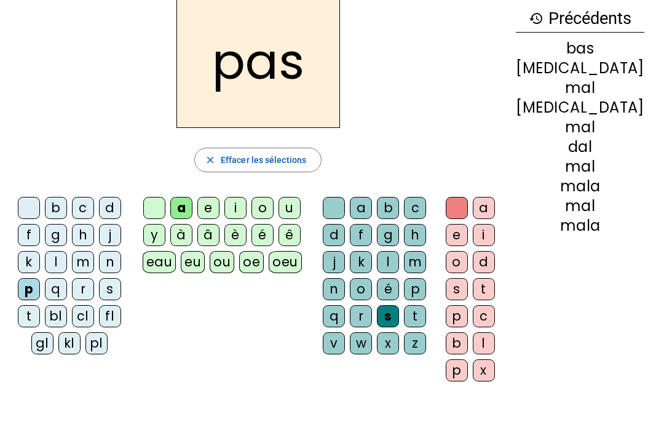
click at [64, 290] on div "q" at bounding box center [56, 289] width 22 height 22
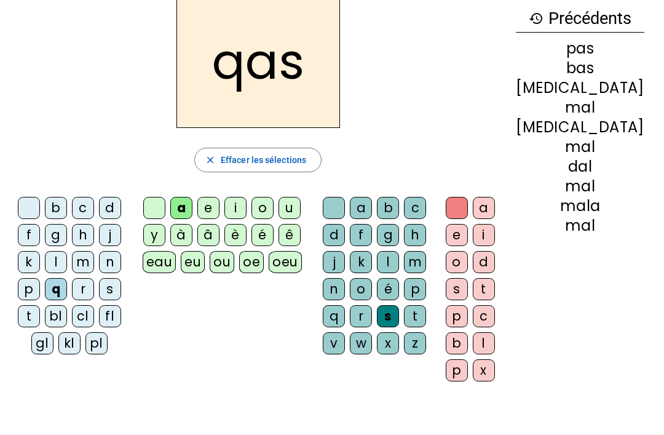
click at [38, 282] on div "p" at bounding box center [29, 289] width 22 height 22
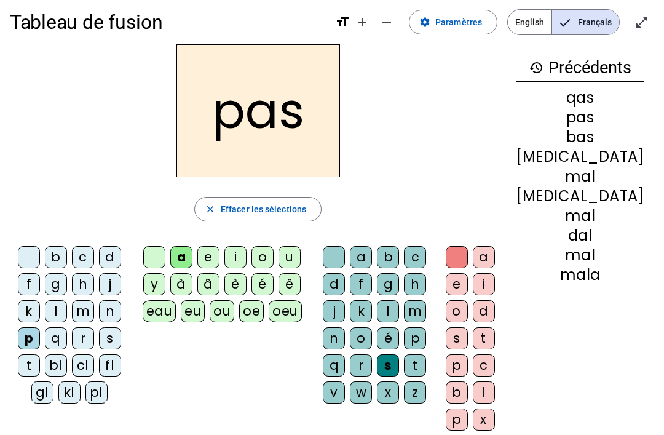
scroll to position [0, 0]
